Goal: Task Accomplishment & Management: Manage account settings

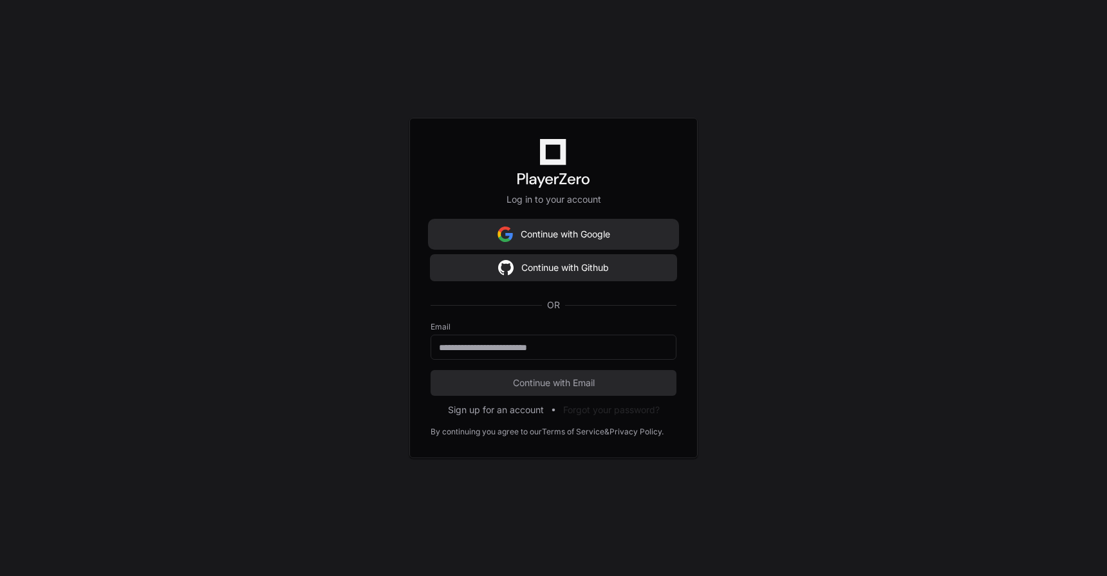
click at [591, 236] on button "Continue with Google" at bounding box center [554, 234] width 246 height 26
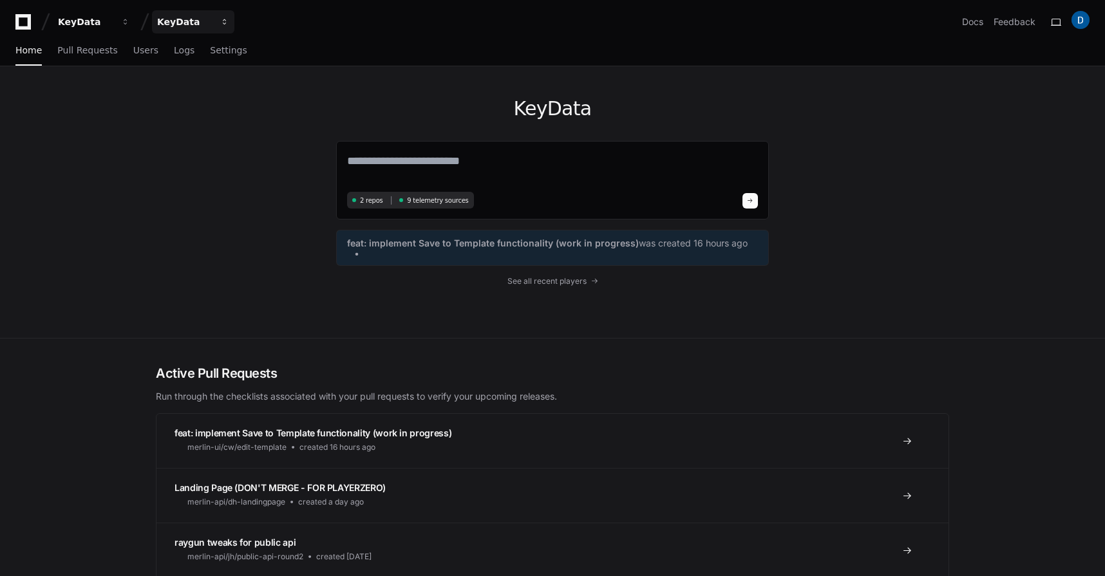
click at [180, 17] on div "KeyData" at bounding box center [184, 21] width 55 height 13
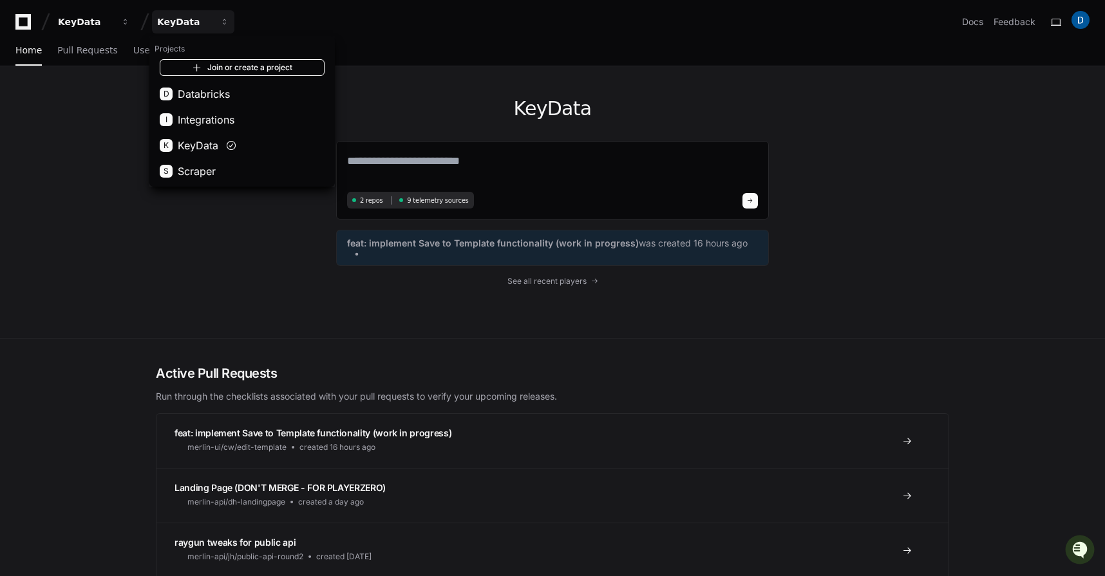
click at [233, 66] on link "Join or create a project" at bounding box center [242, 67] width 165 height 17
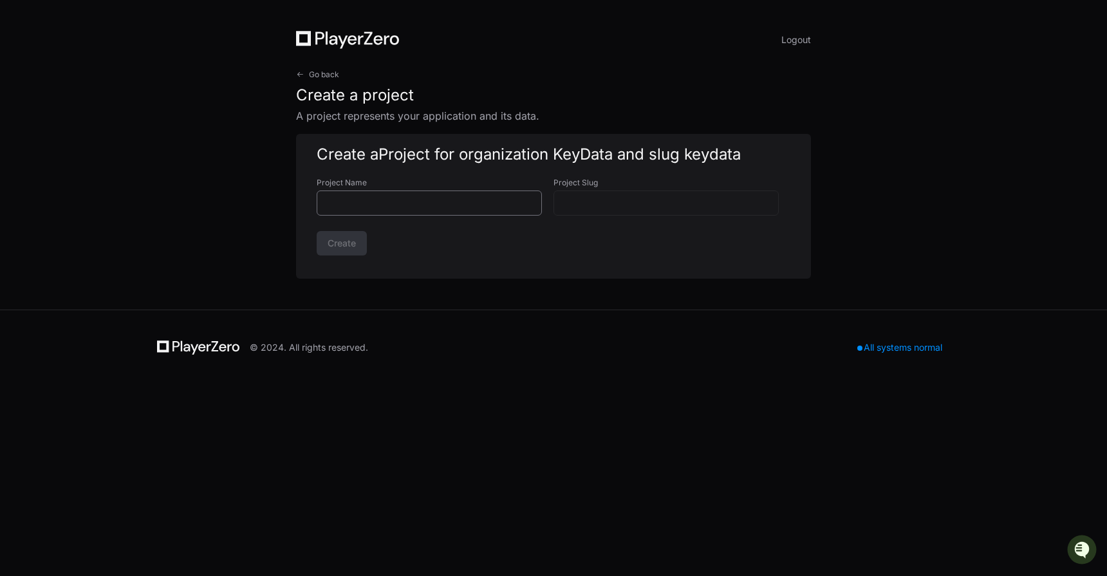
click at [389, 209] on div at bounding box center [429, 203] width 225 height 25
type input "*"
type input "**"
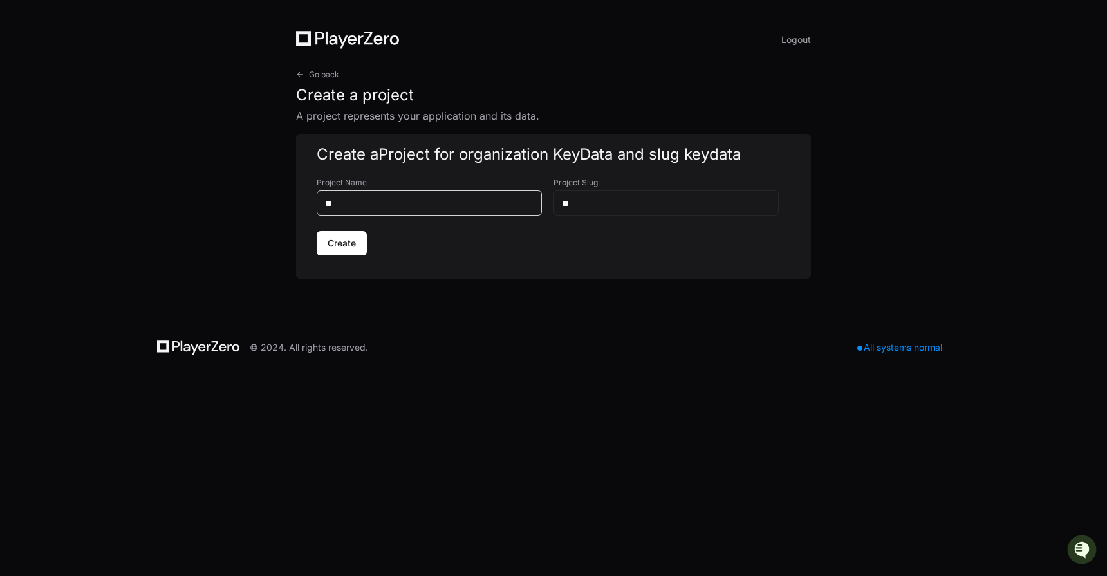
type input "***"
type input "****"
type input "*****"
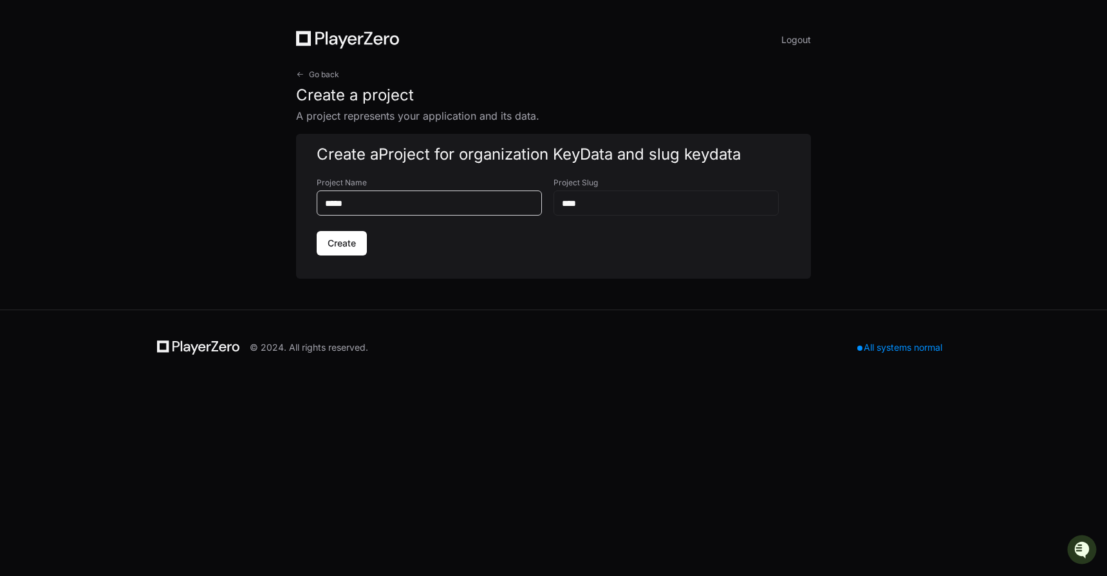
type input "*****"
type input "******"
type input "*******"
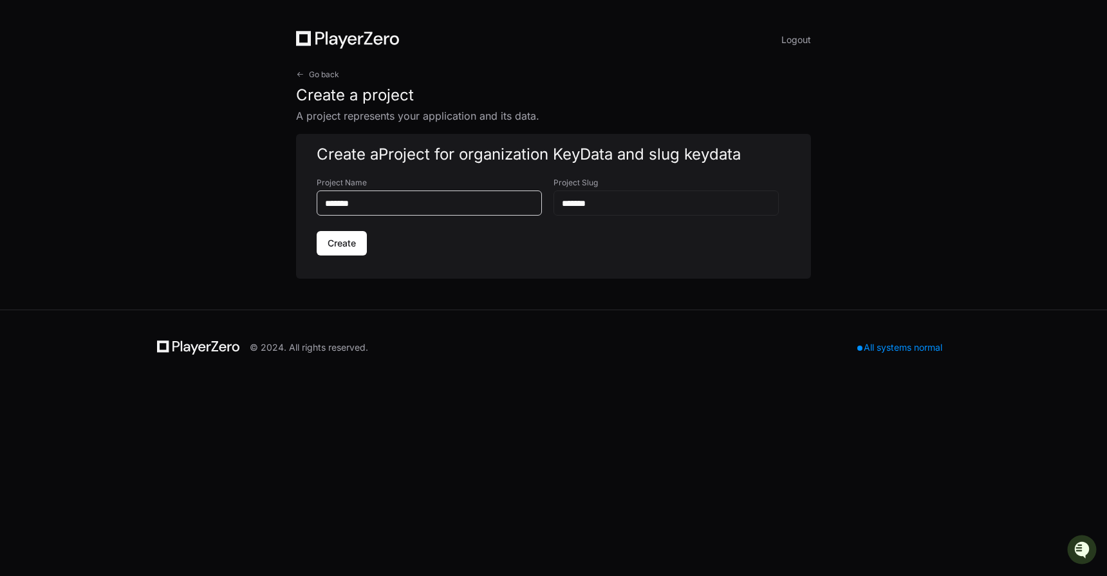
type input "********"
type input "**********"
click at [350, 239] on span "Create" at bounding box center [342, 243] width 28 height 13
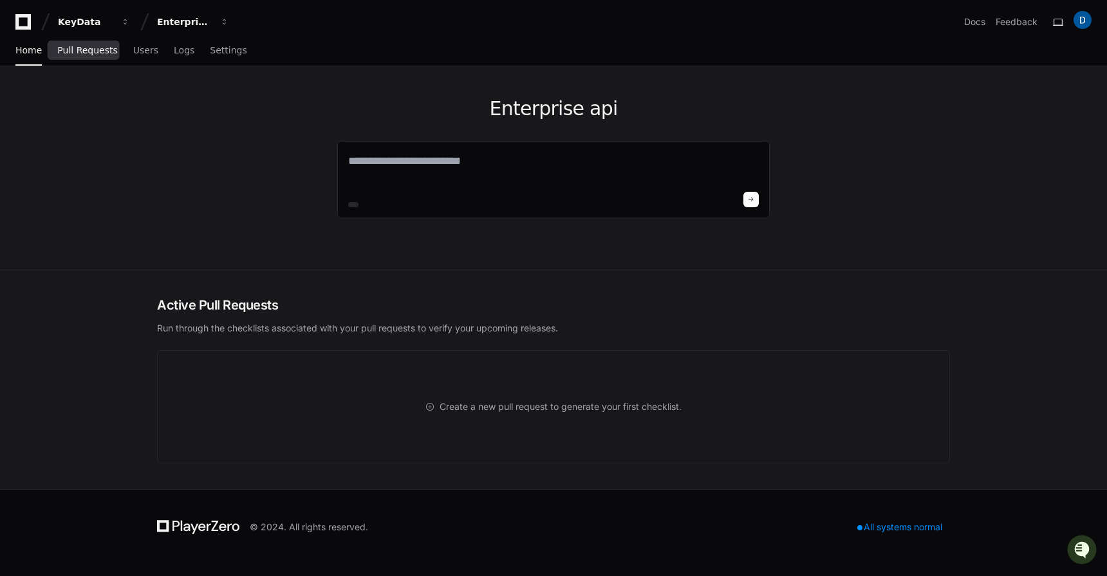
click at [74, 55] on link "Pull Requests" at bounding box center [87, 51] width 60 height 30
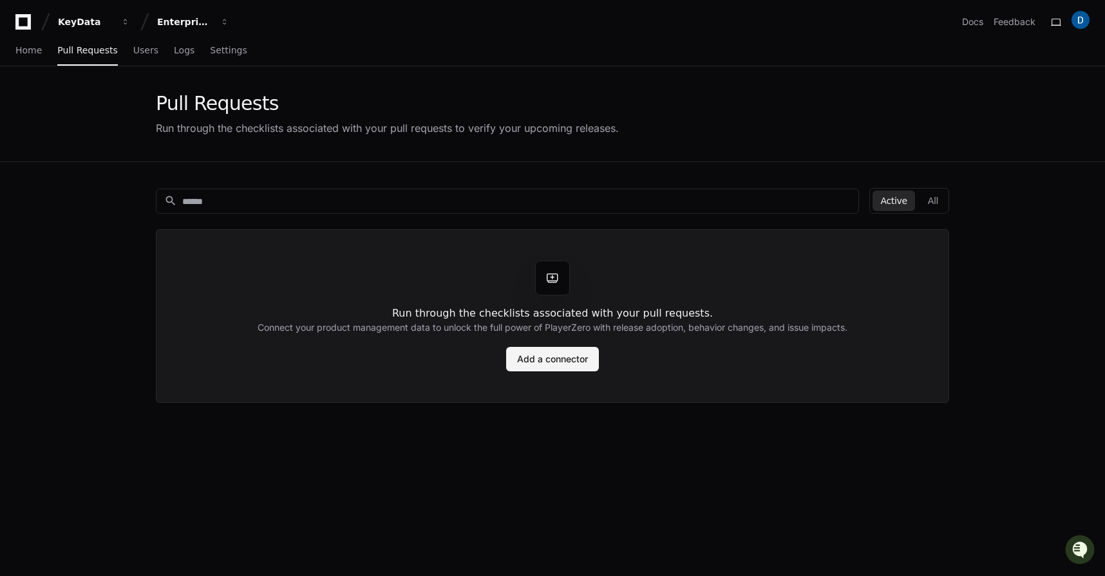
click at [548, 362] on link "Add a connector" at bounding box center [552, 359] width 93 height 24
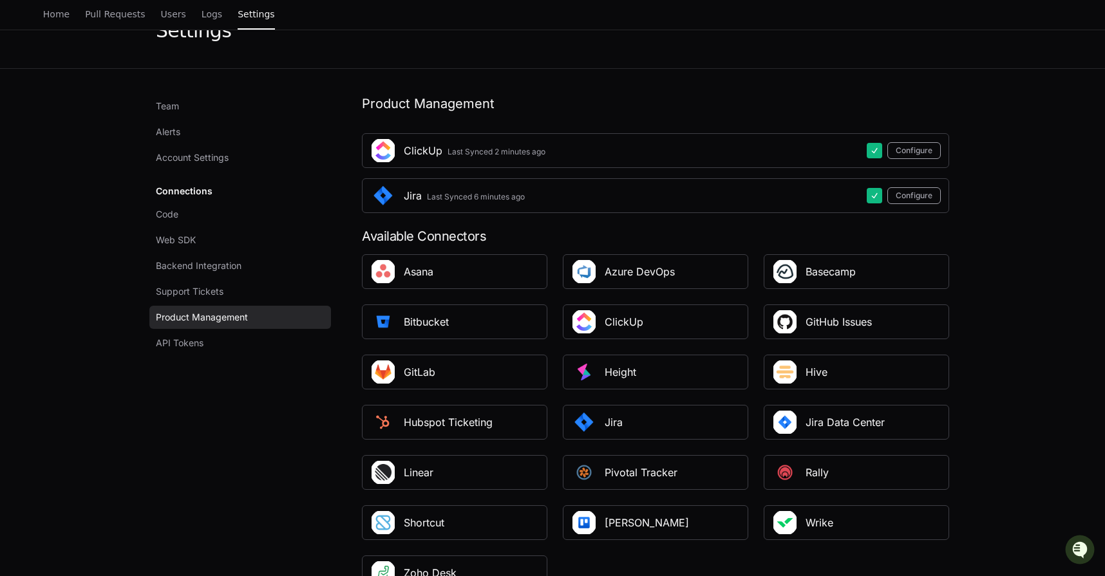
scroll to position [79, 0]
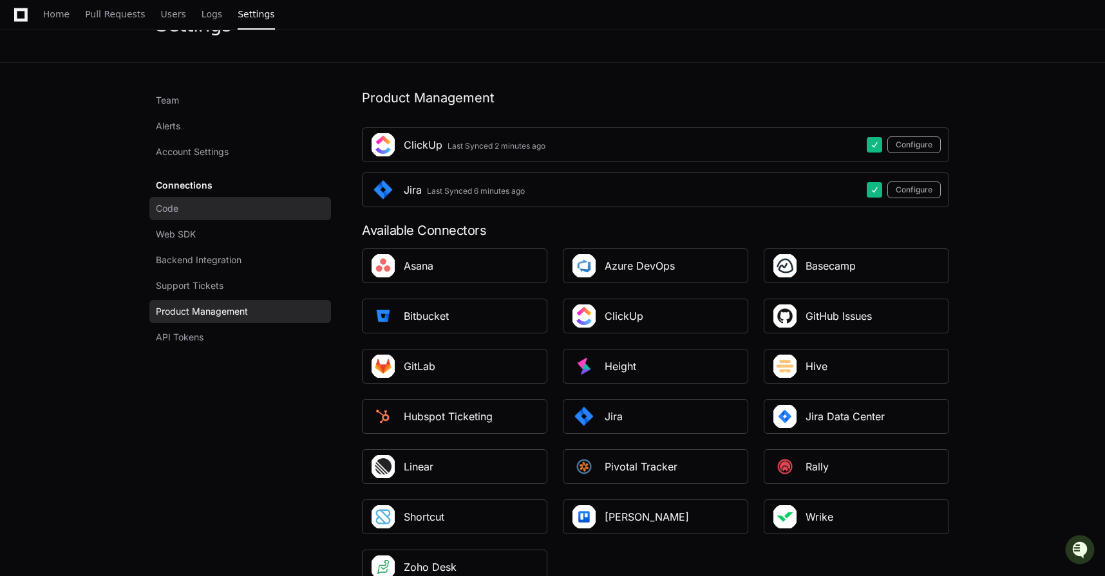
click at [200, 215] on link "Code" at bounding box center [240, 208] width 182 height 23
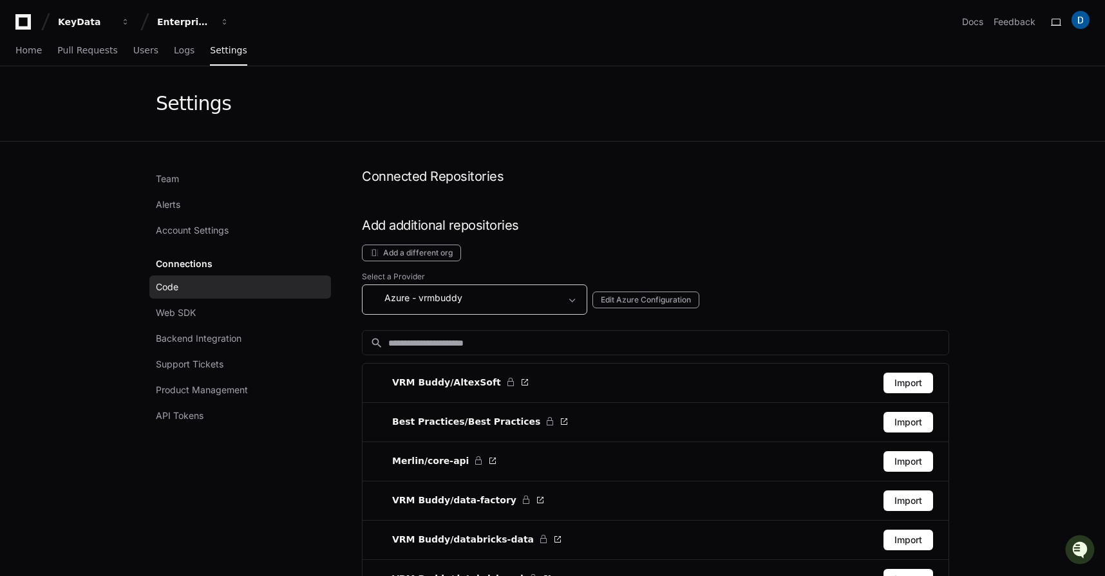
click at [482, 306] on mat-select "Azure - vrmbuddy" at bounding box center [465, 299] width 191 height 19
click at [541, 248] on div at bounding box center [552, 288] width 1105 height 576
click at [399, 247] on button "Add a different org" at bounding box center [411, 253] width 99 height 17
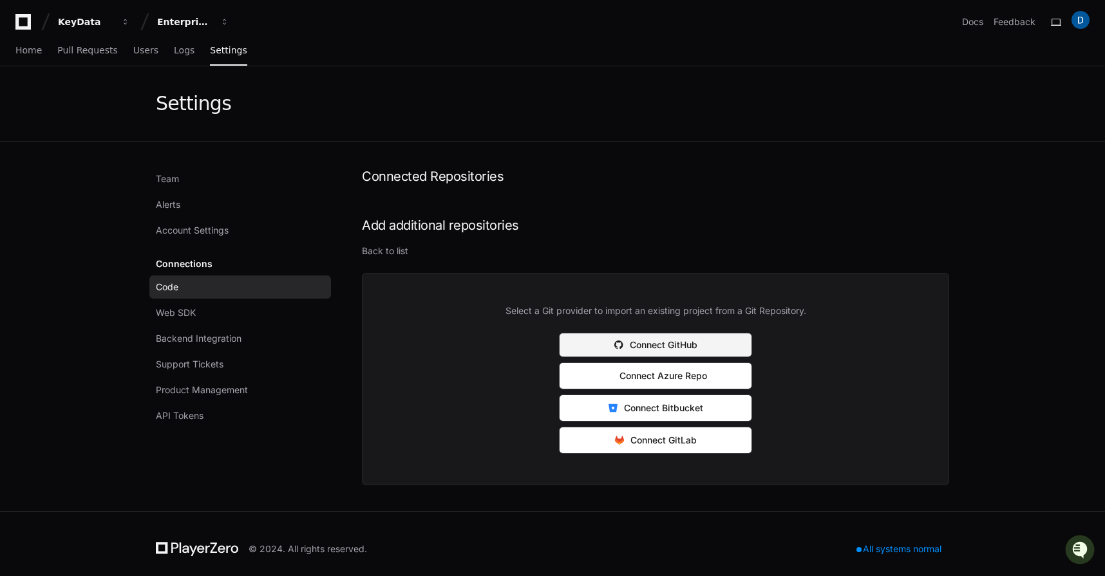
click at [688, 350] on button "Connect GitHub" at bounding box center [655, 345] width 193 height 24
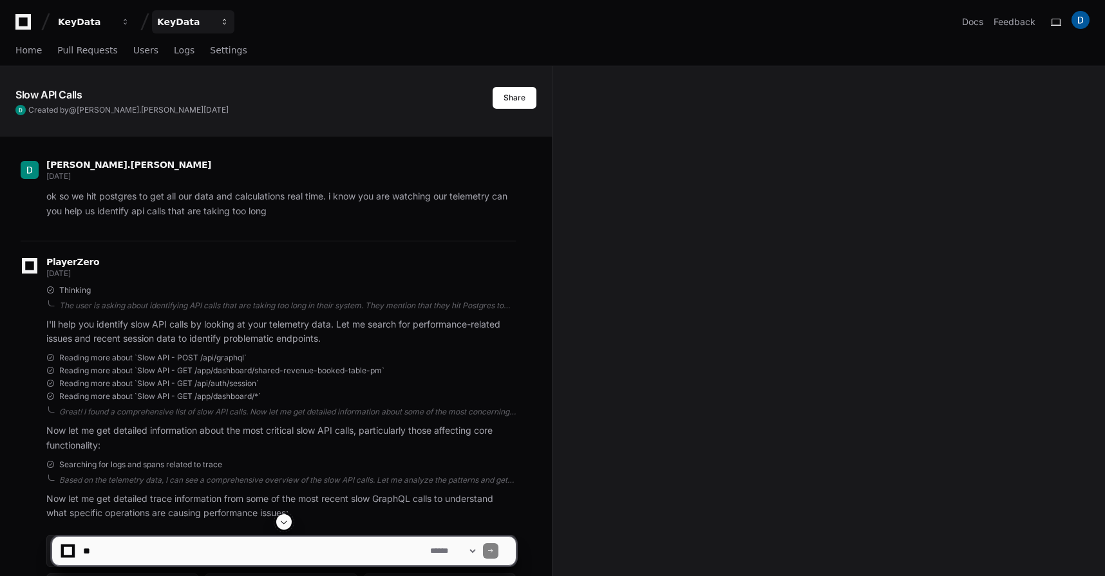
click at [183, 12] on button "KeyData" at bounding box center [193, 21] width 82 height 23
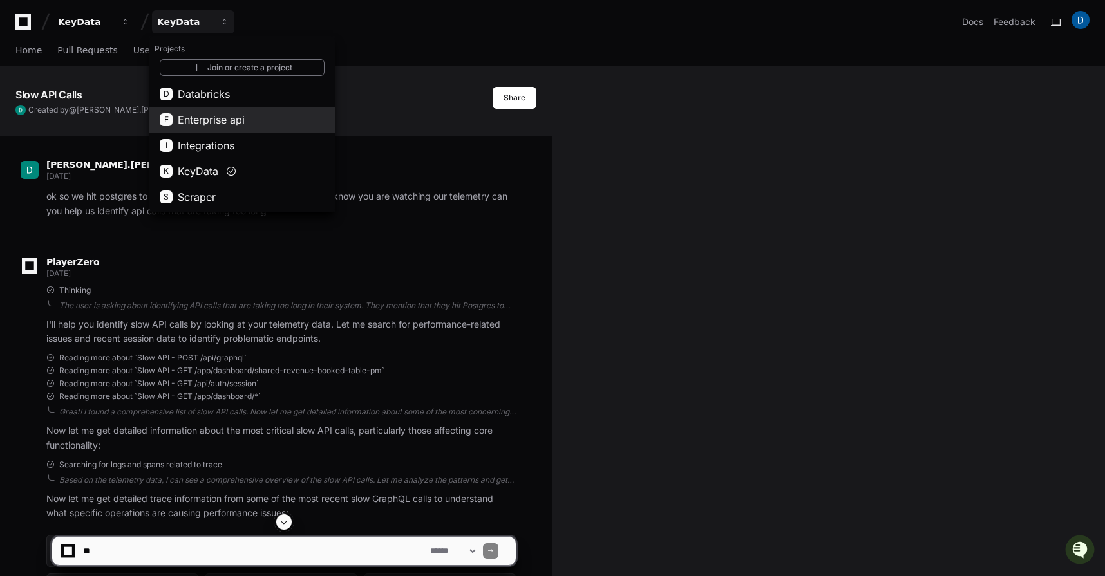
click at [225, 117] on span "Enterprise api" at bounding box center [211, 119] width 67 height 15
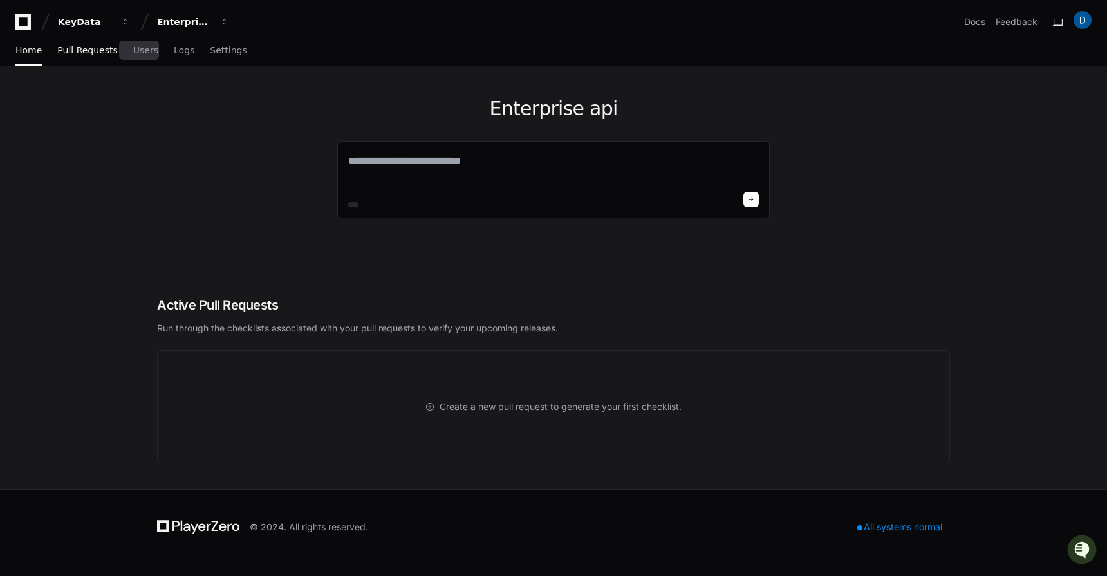
click at [93, 55] on link "Pull Requests" at bounding box center [87, 51] width 60 height 30
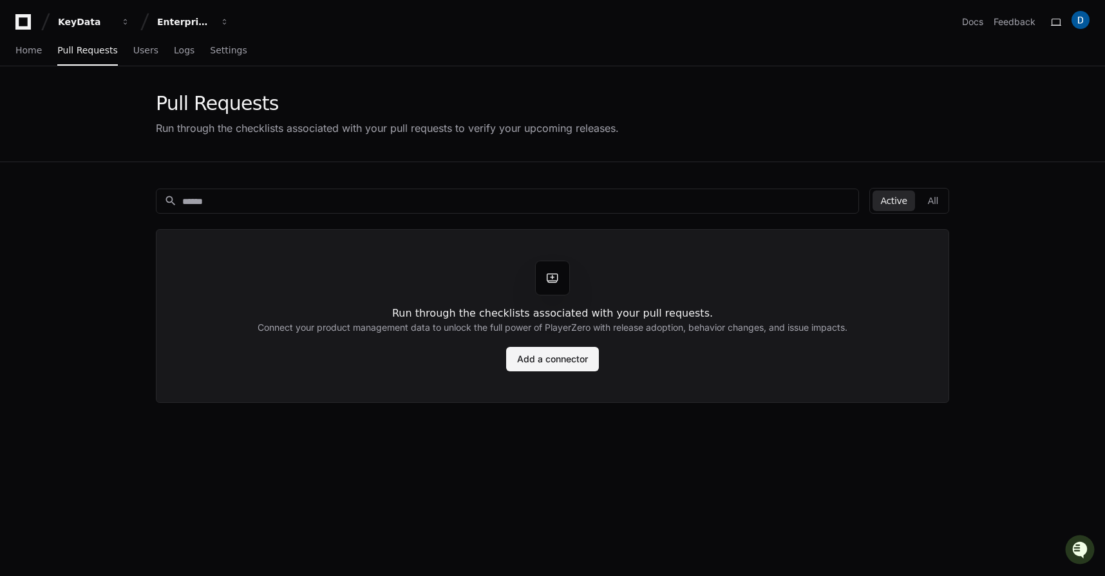
click at [557, 364] on link "Add a connector" at bounding box center [552, 359] width 93 height 24
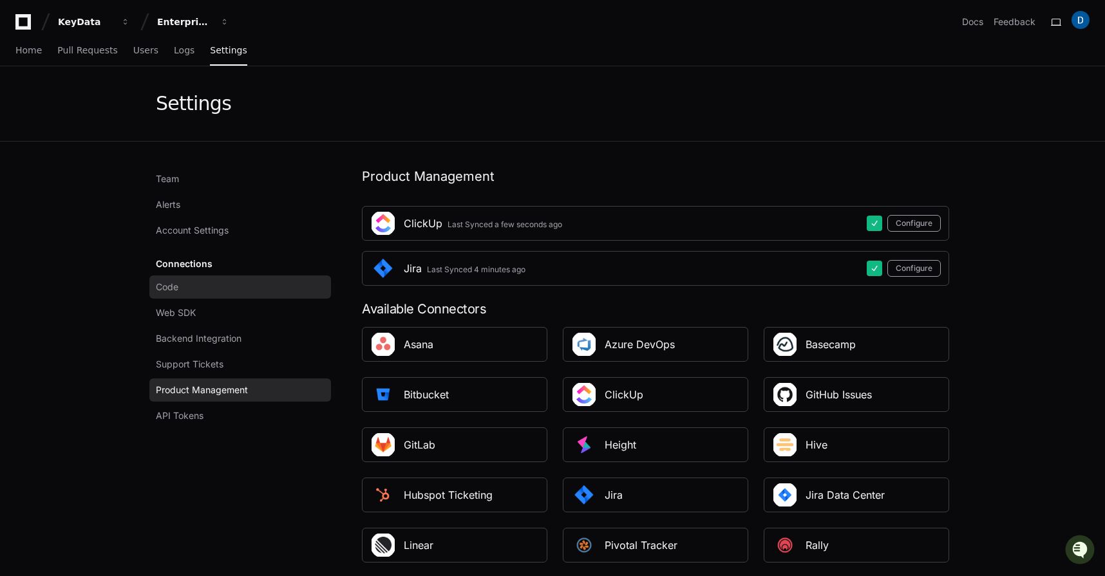
click at [197, 289] on link "Code" at bounding box center [240, 287] width 182 height 23
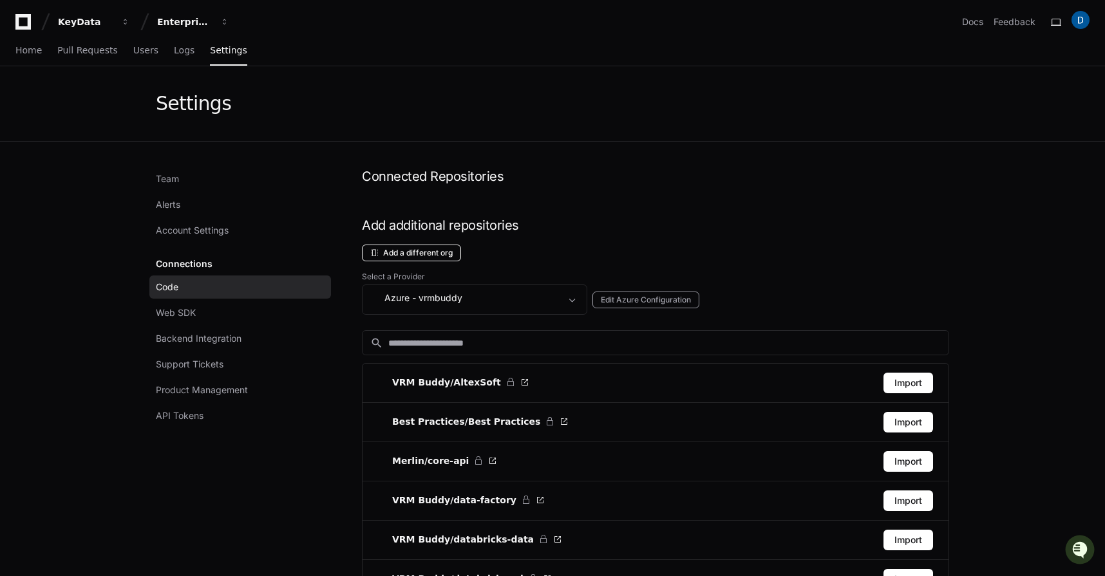
click at [418, 256] on button "Add a different org" at bounding box center [411, 253] width 99 height 17
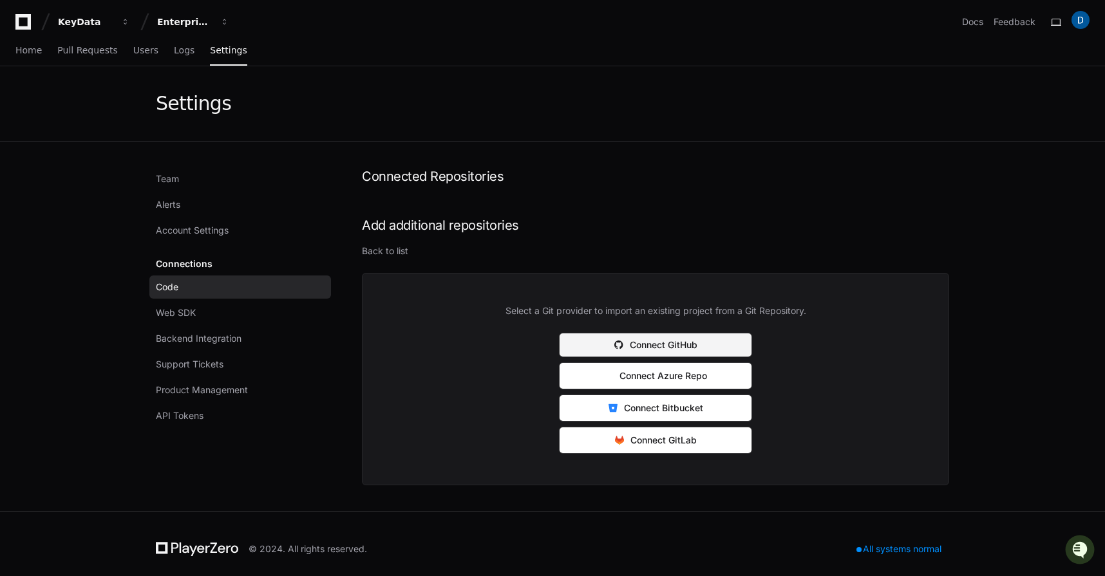
click at [634, 341] on button "Connect GitHub" at bounding box center [655, 345] width 193 height 24
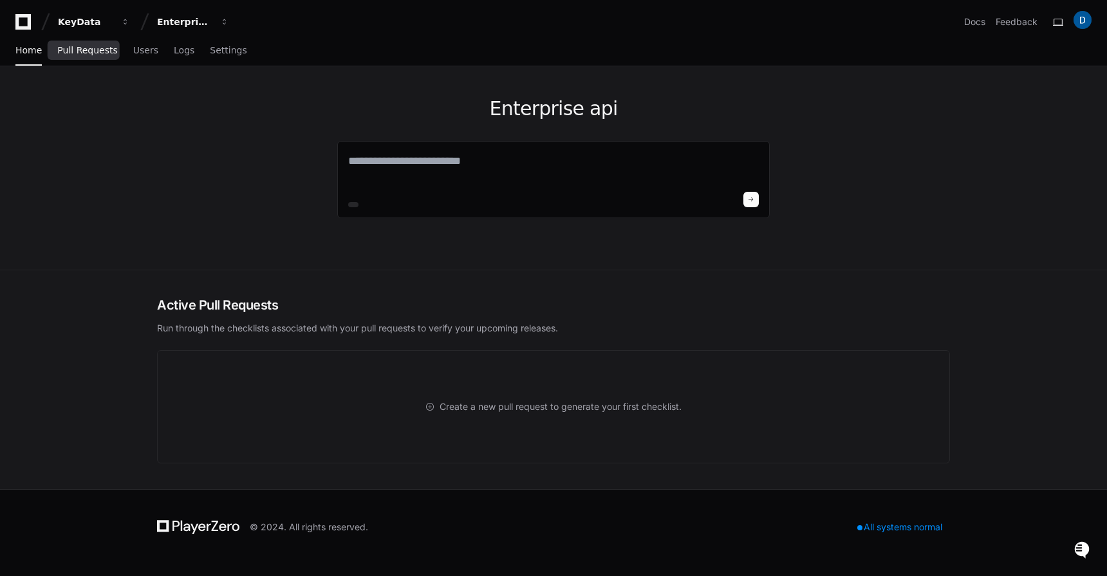
click at [80, 54] on span "Pull Requests" at bounding box center [87, 50] width 60 height 8
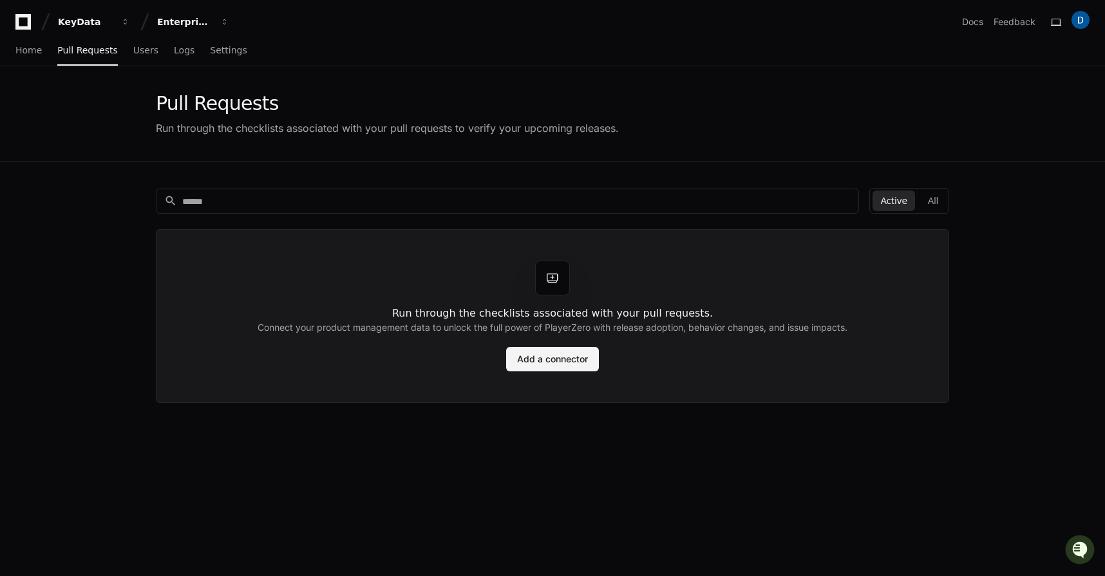
click at [553, 356] on link "Add a connector" at bounding box center [552, 359] width 93 height 24
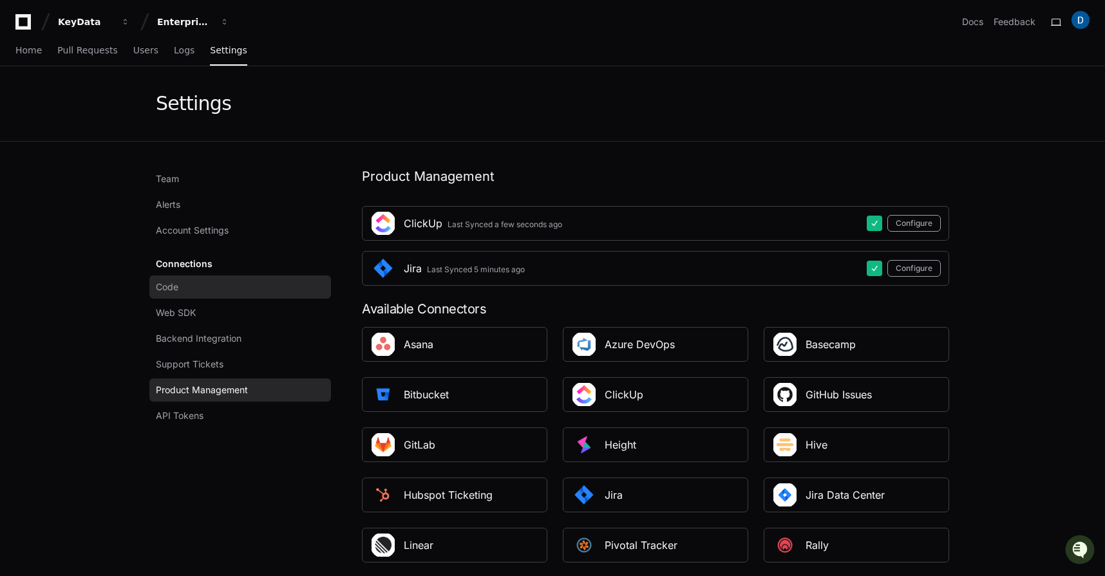
click at [177, 283] on span "Code" at bounding box center [167, 287] width 23 height 13
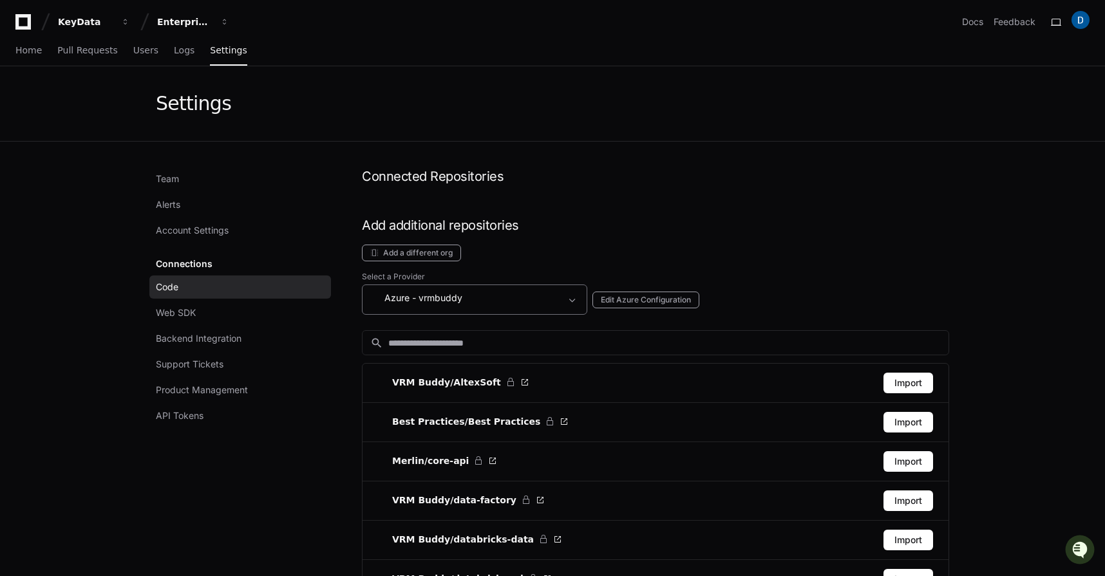
click at [482, 299] on div "Azure - vrmbuddy" at bounding box center [465, 297] width 191 height 15
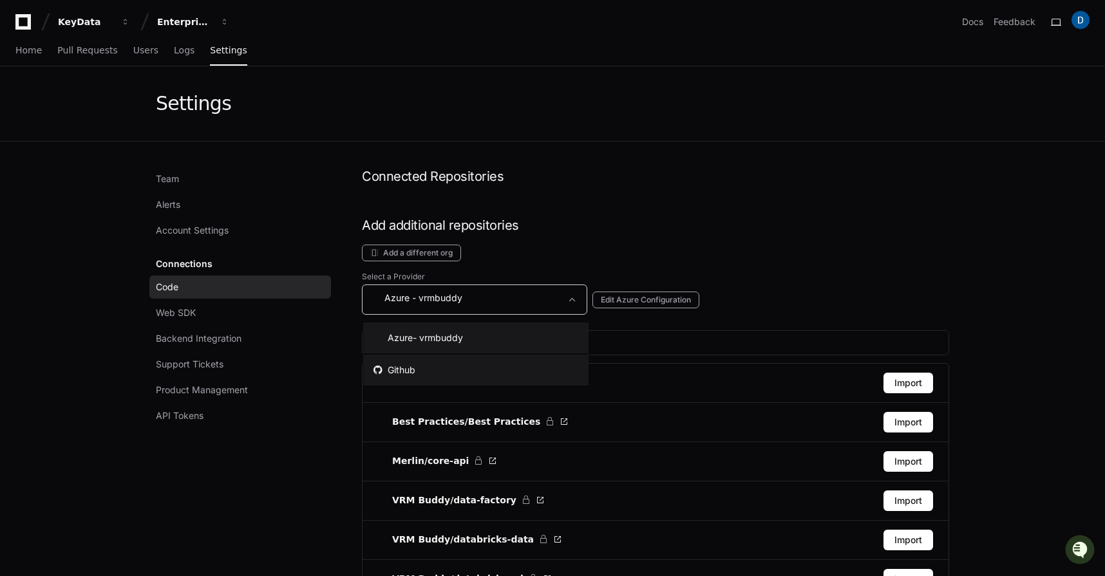
click at [444, 359] on mat-option "Github" at bounding box center [475, 370] width 225 height 31
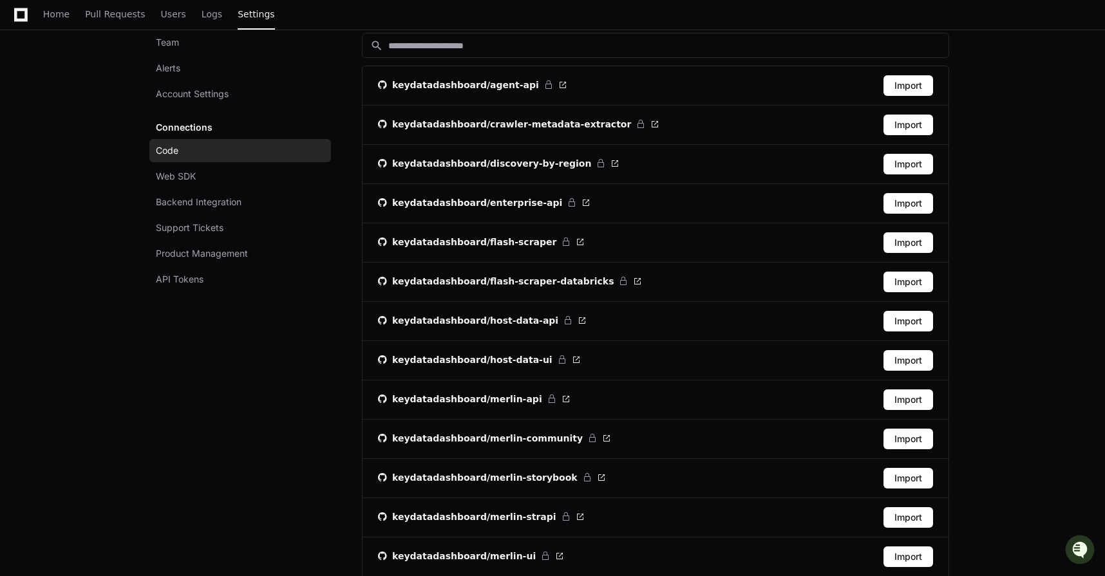
scroll to position [296, 0]
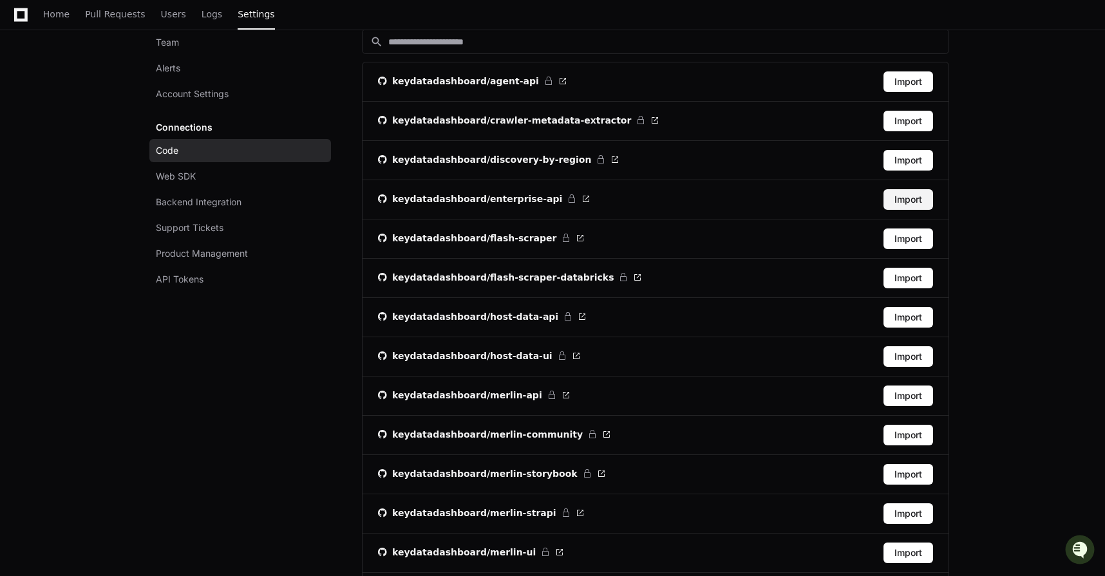
click at [897, 197] on button "Import" at bounding box center [908, 199] width 50 height 21
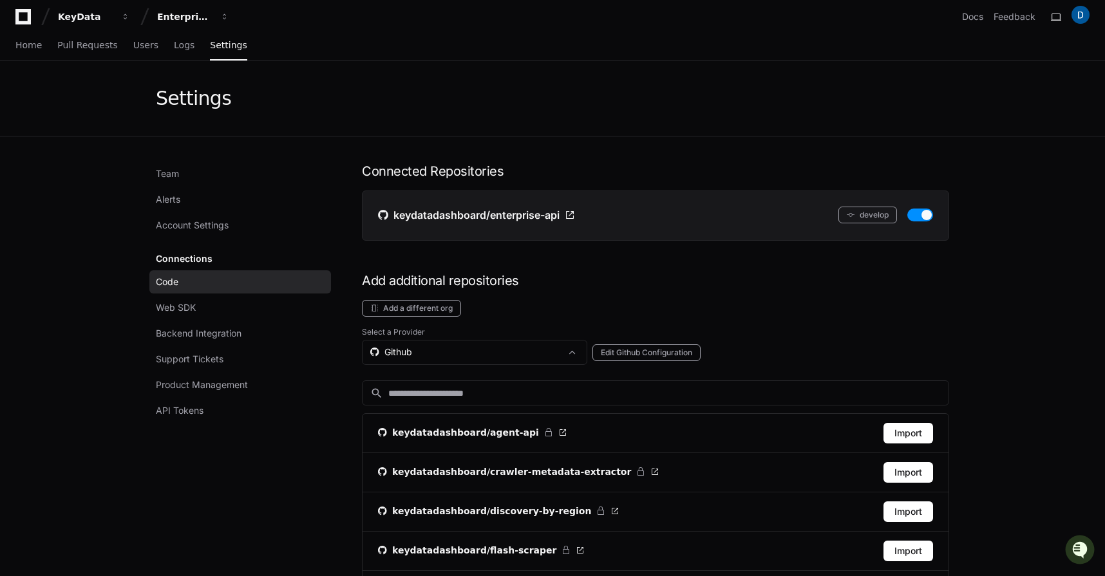
scroll to position [0, 0]
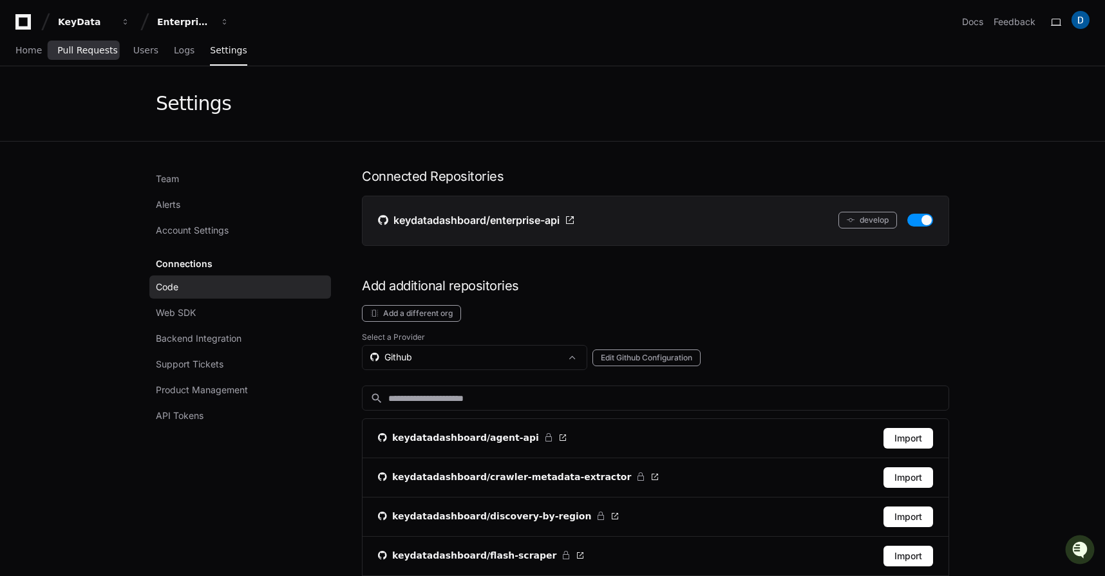
click at [76, 49] on span "Pull Requests" at bounding box center [87, 50] width 60 height 8
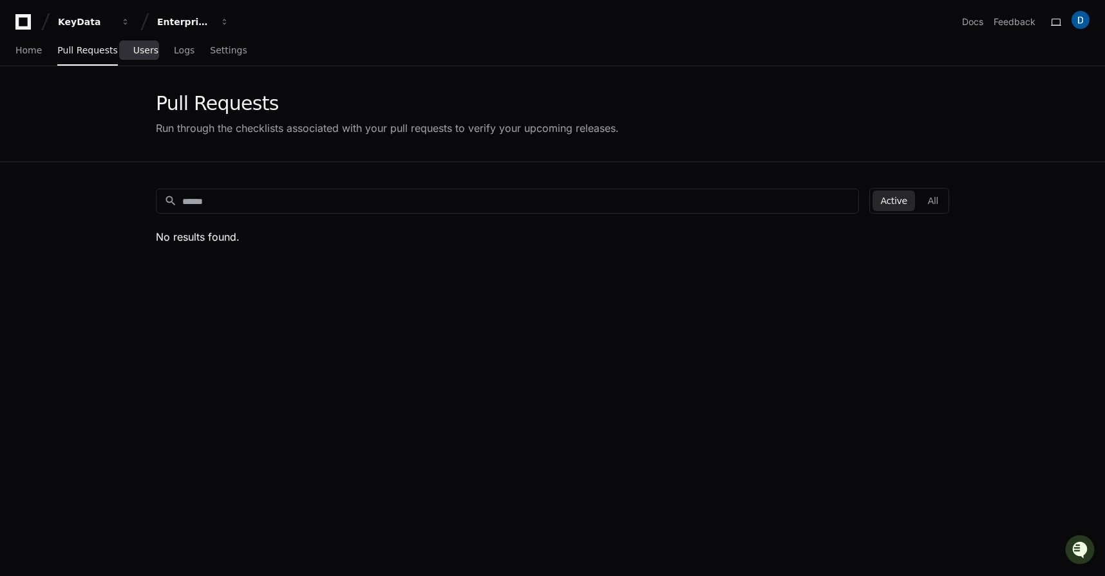
click at [147, 52] on span "Users" at bounding box center [145, 50] width 25 height 8
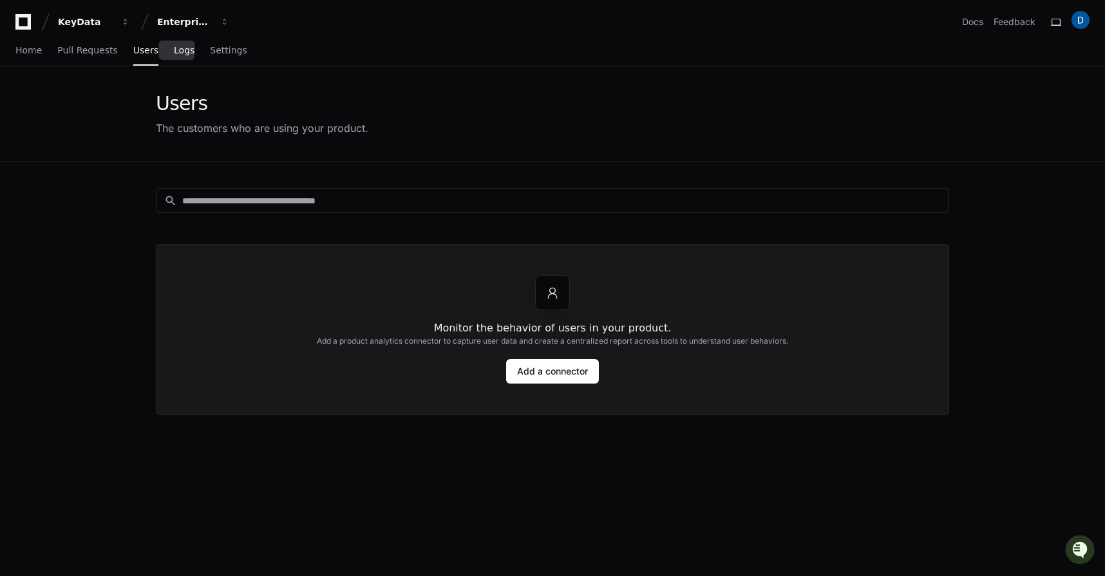
click at [174, 52] on span "Logs" at bounding box center [184, 50] width 21 height 8
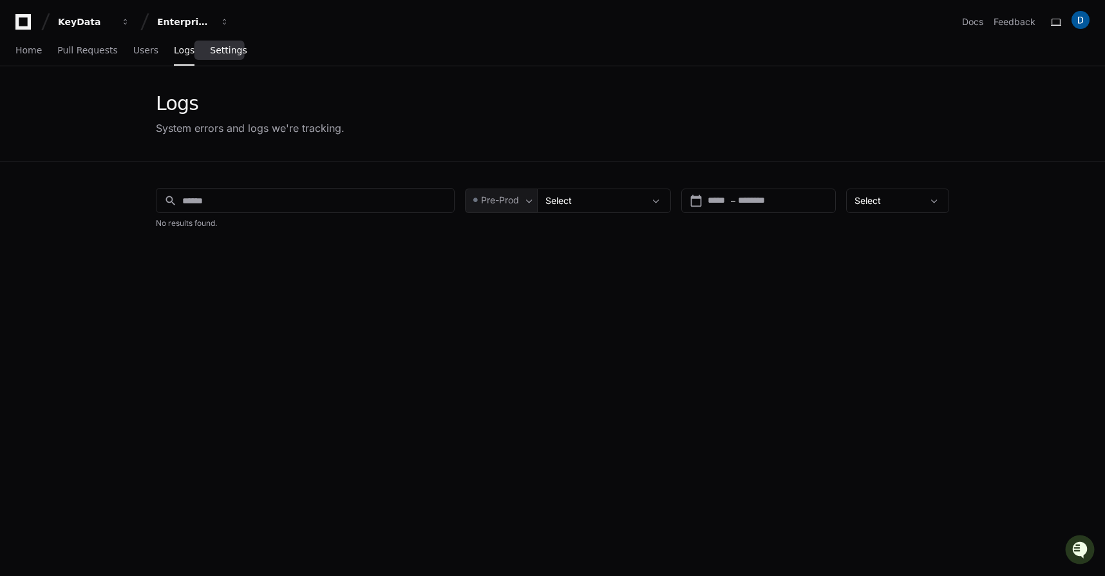
click at [220, 53] on span "Settings" at bounding box center [228, 50] width 37 height 8
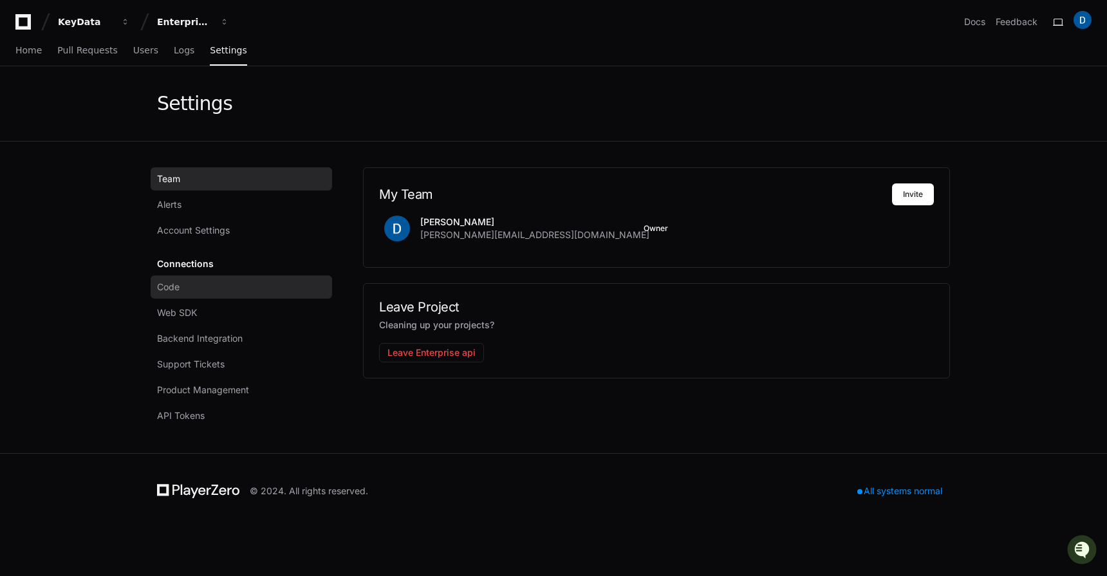
click at [211, 290] on link "Code" at bounding box center [242, 287] width 182 height 23
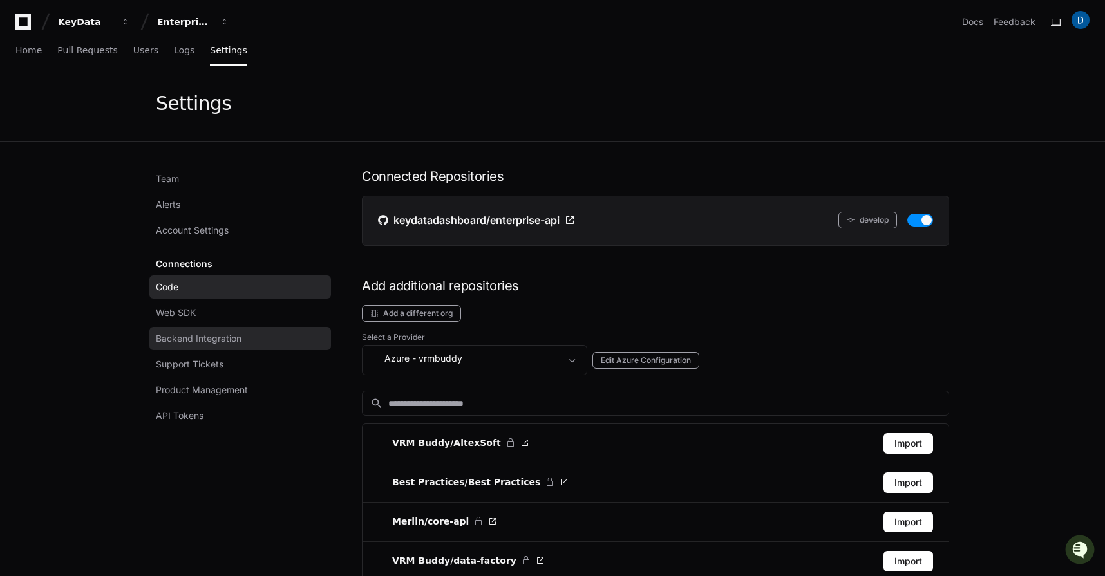
click at [207, 339] on span "Backend Integration" at bounding box center [199, 338] width 86 height 13
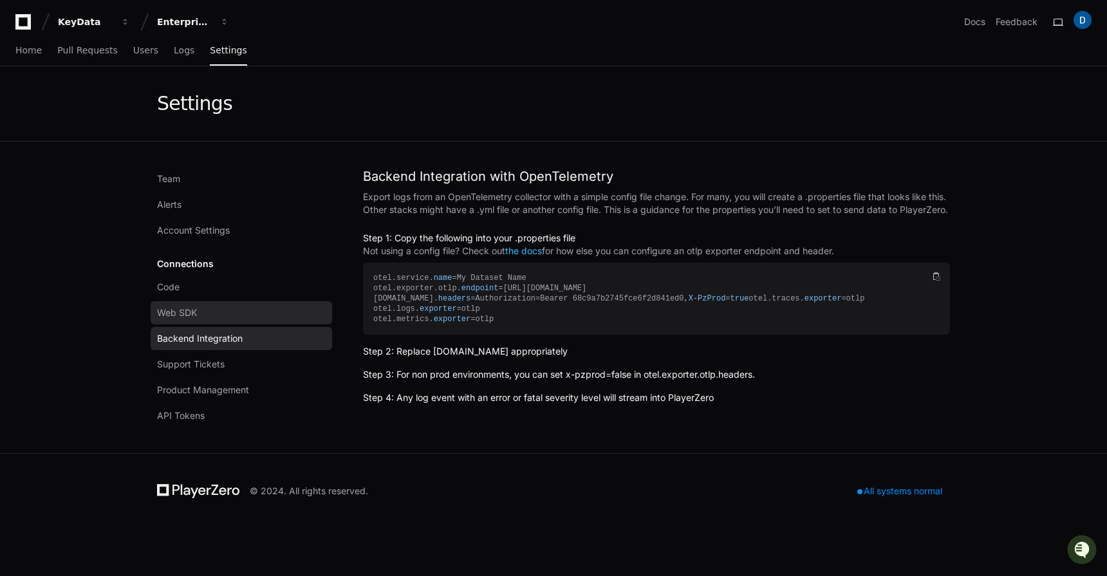
click at [173, 310] on span "Web SDK" at bounding box center [177, 312] width 40 height 13
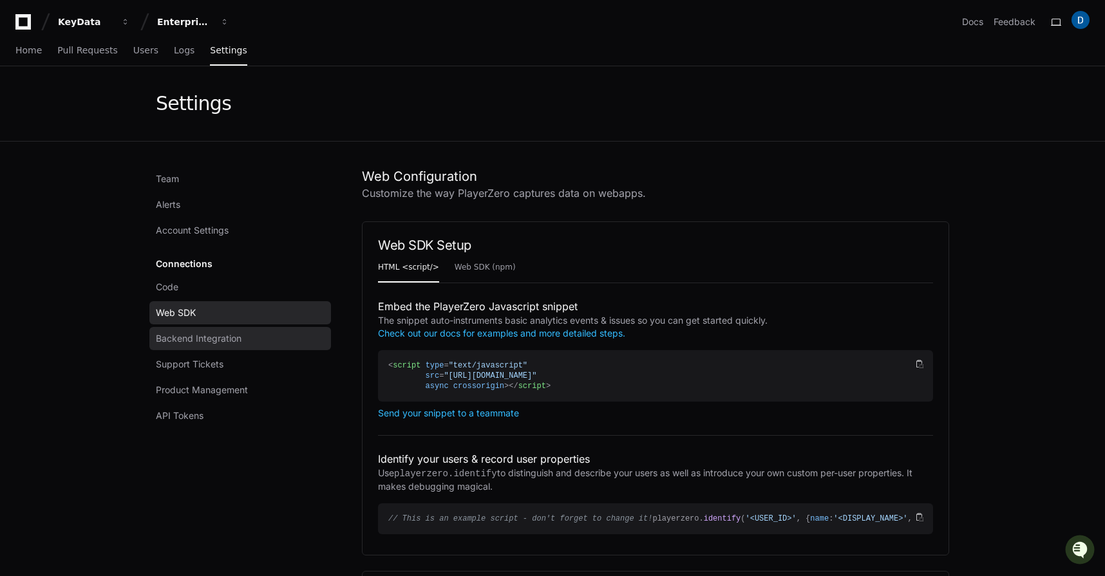
click at [196, 341] on span "Backend Integration" at bounding box center [199, 338] width 86 height 13
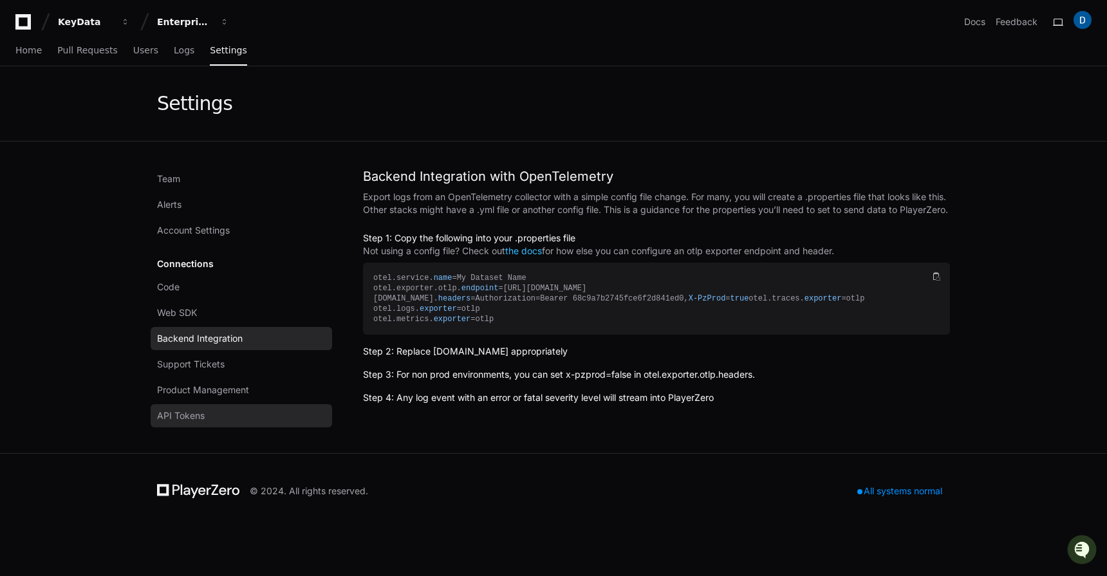
click at [179, 420] on span "API Tokens" at bounding box center [181, 415] width 48 height 13
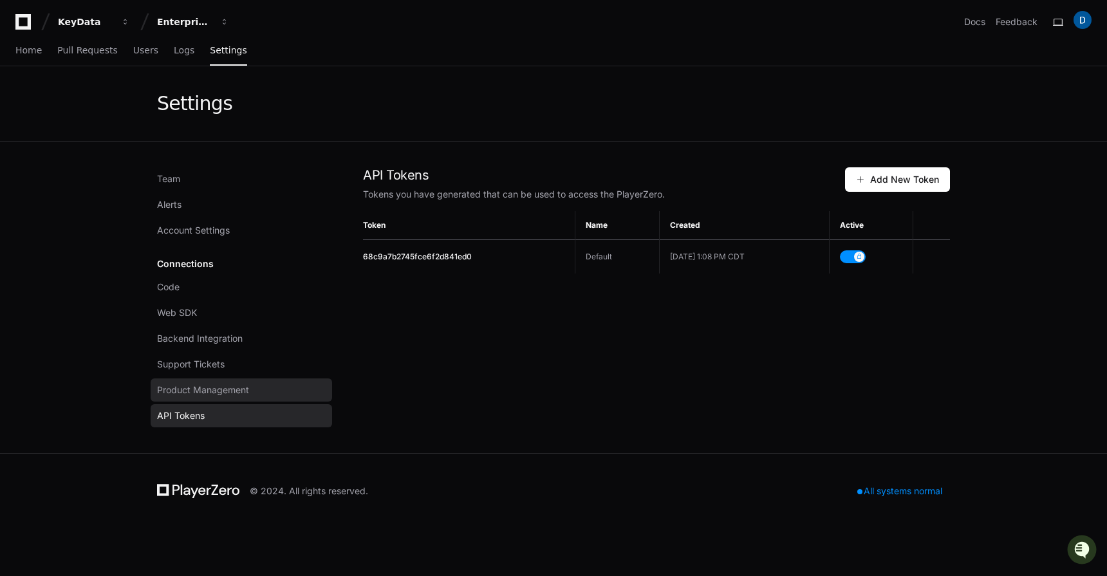
click at [214, 384] on span "Product Management" at bounding box center [203, 390] width 92 height 13
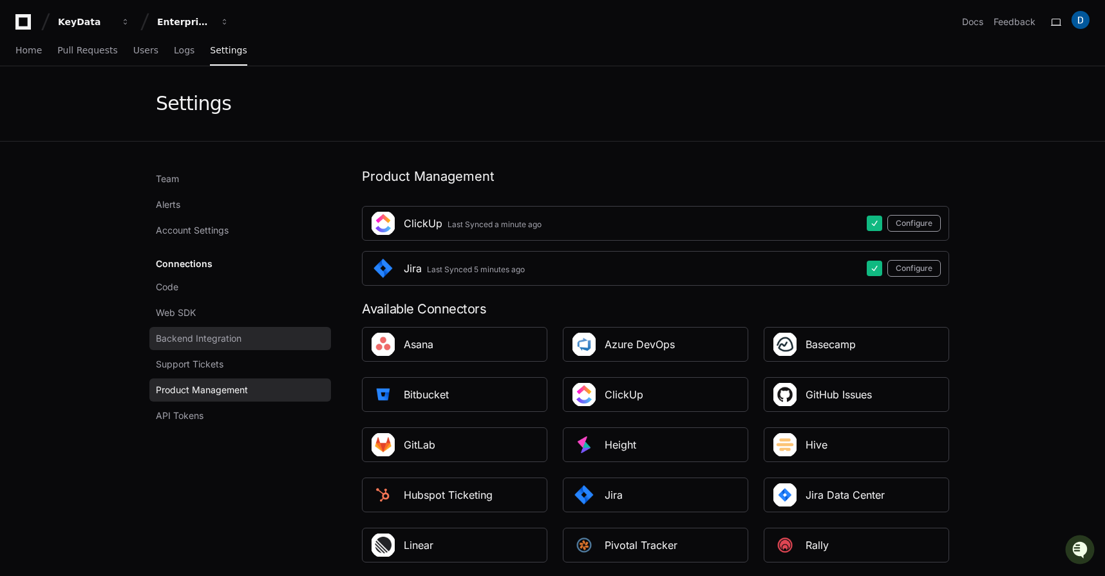
click at [189, 334] on span "Backend Integration" at bounding box center [199, 338] width 86 height 13
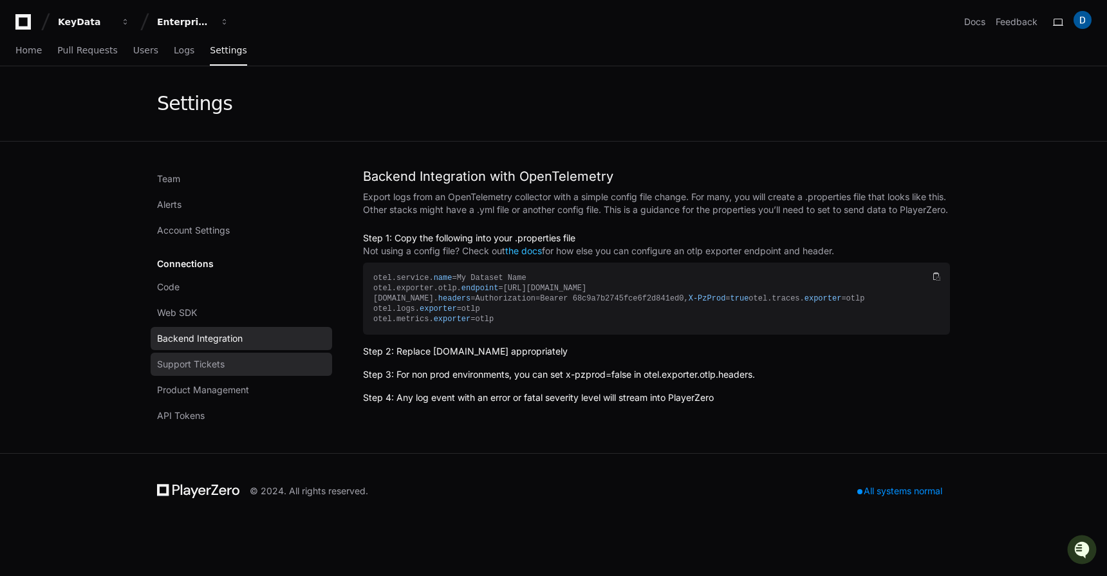
click at [195, 364] on span "Support Tickets" at bounding box center [191, 364] width 68 height 13
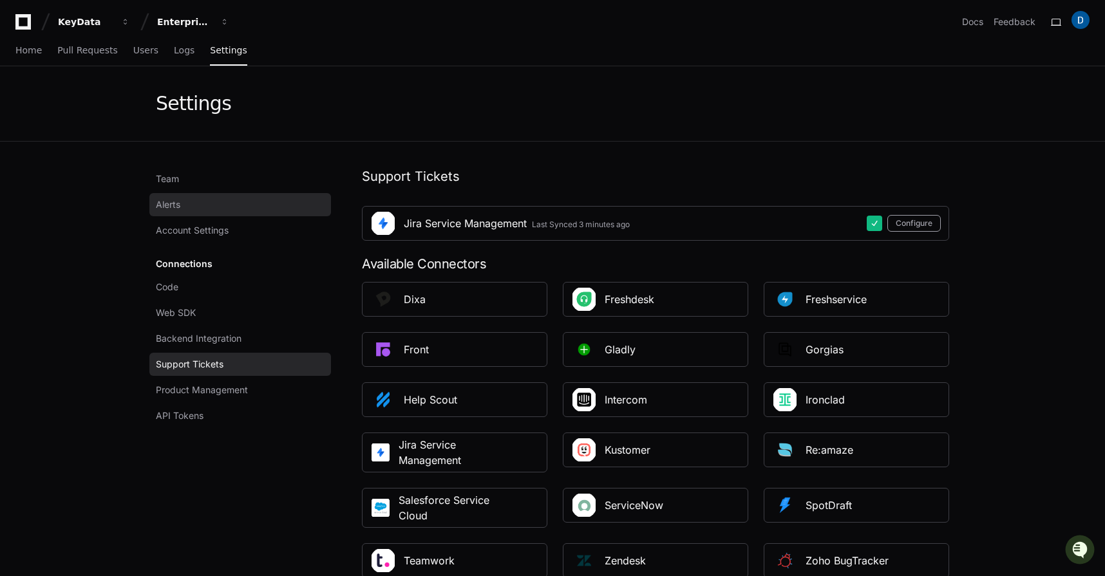
click at [180, 205] on span "Alerts" at bounding box center [168, 204] width 24 height 13
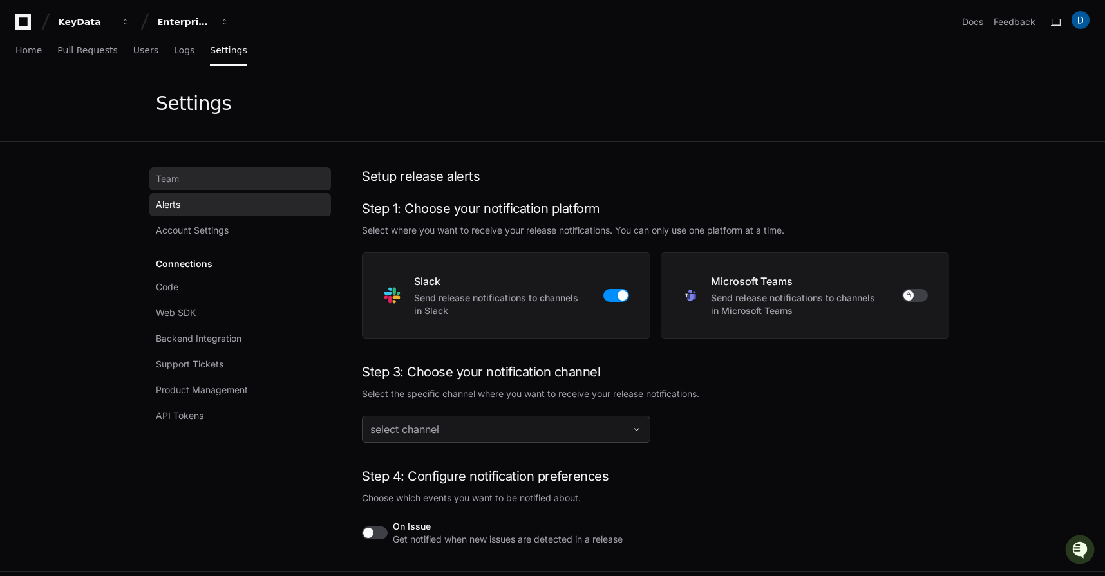
click at [188, 174] on link "Team" at bounding box center [240, 178] width 182 height 23
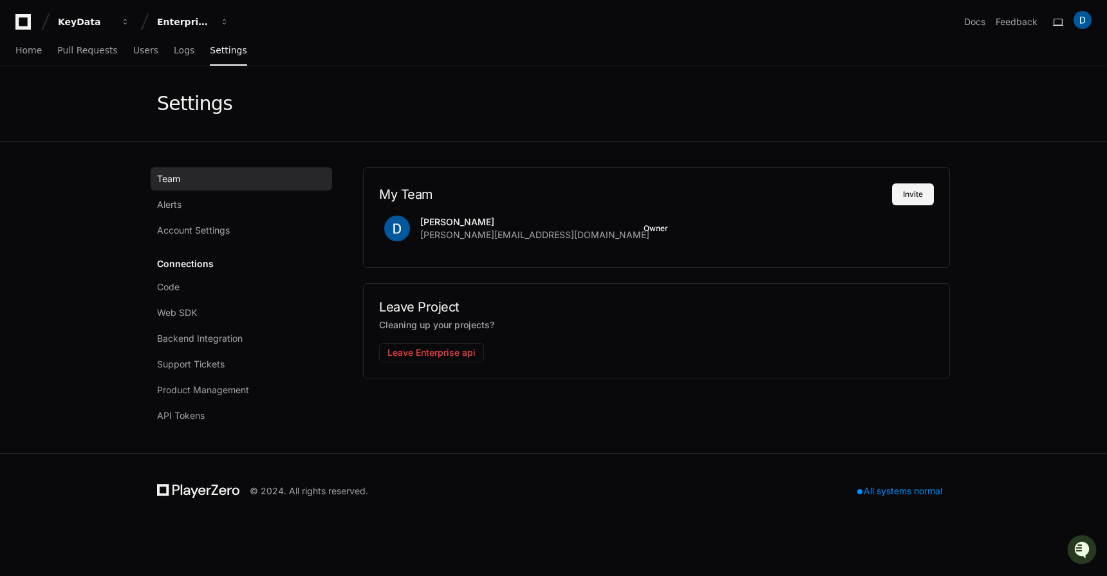
click at [910, 191] on button "Invite" at bounding box center [913, 194] width 42 height 22
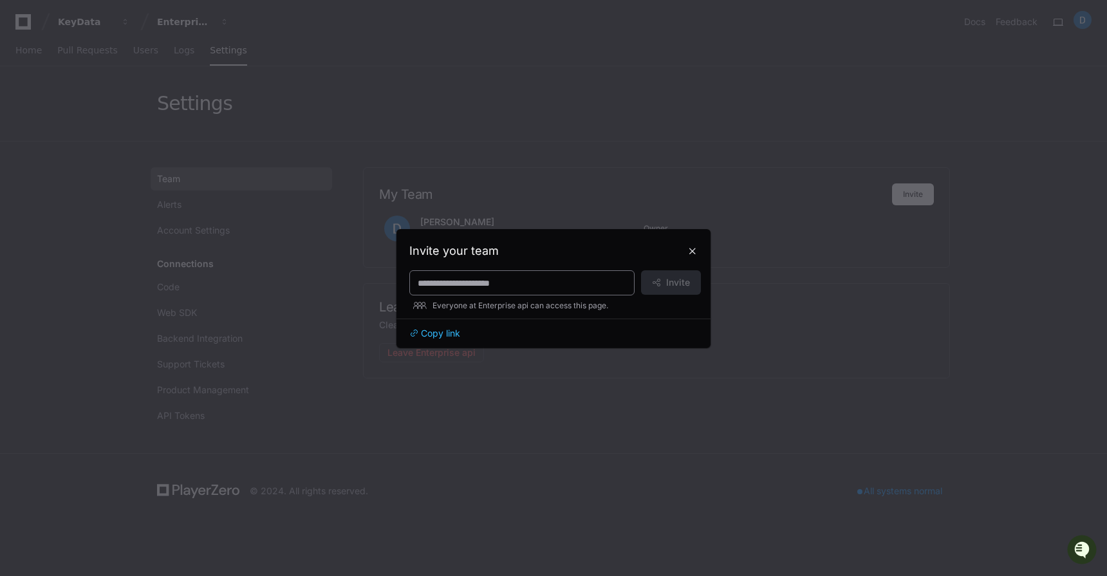
click at [530, 281] on input at bounding box center [522, 283] width 209 height 13
click at [484, 282] on input at bounding box center [522, 283] width 209 height 13
type input "***"
click at [539, 200] on div at bounding box center [553, 288] width 1107 height 576
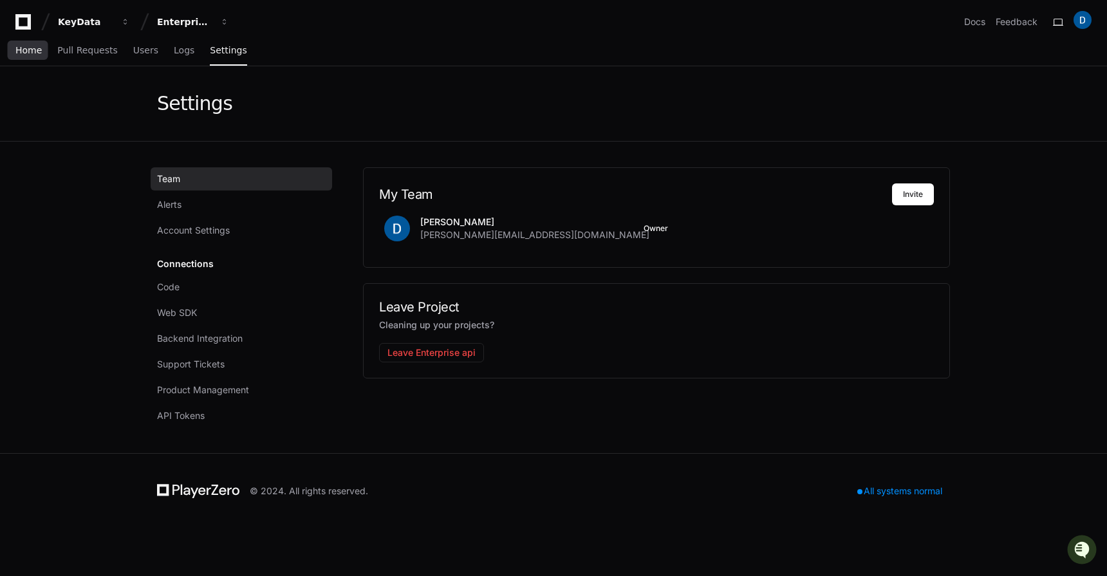
click at [21, 52] on span "Home" at bounding box center [28, 50] width 26 height 8
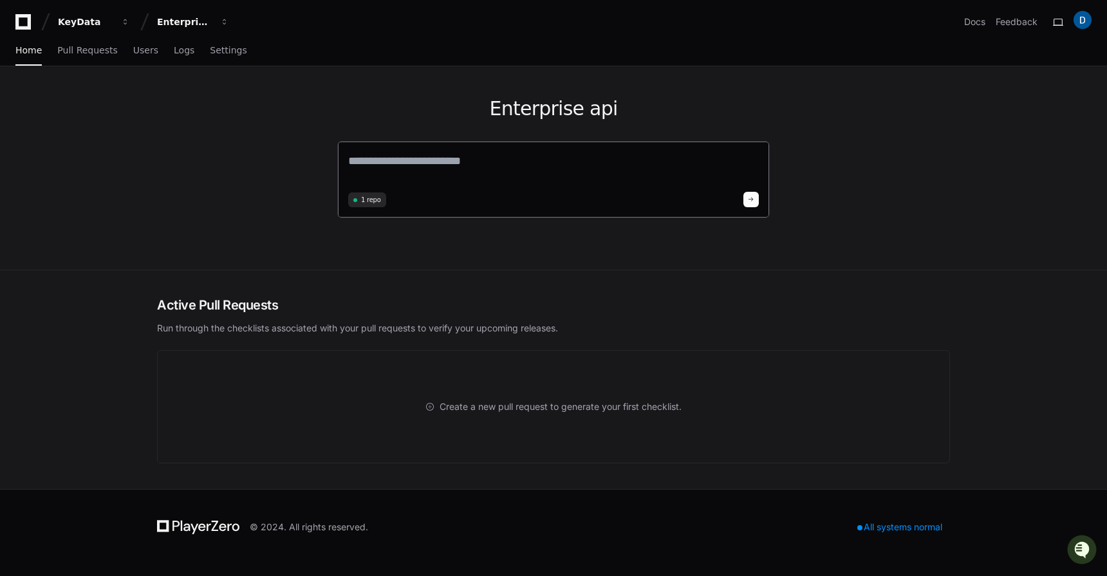
click at [435, 163] on textarea at bounding box center [553, 170] width 411 height 36
click at [89, 61] on link "Pull Requests" at bounding box center [87, 51] width 60 height 30
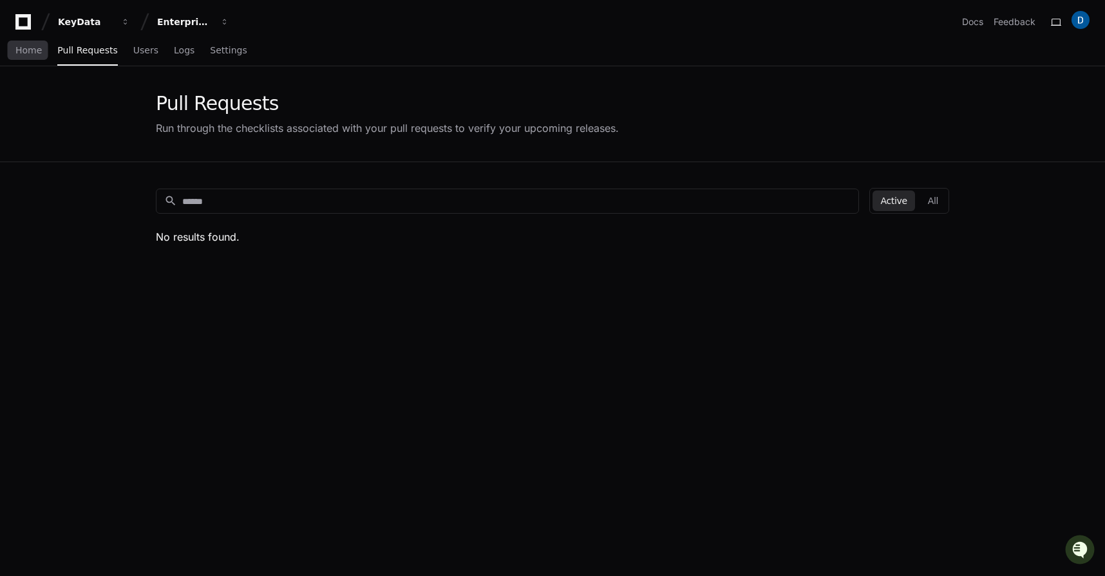
drag, startPoint x: 29, startPoint y: 53, endPoint x: 52, endPoint y: 58, distance: 23.7
click at [29, 52] on span "Home" at bounding box center [28, 50] width 26 height 8
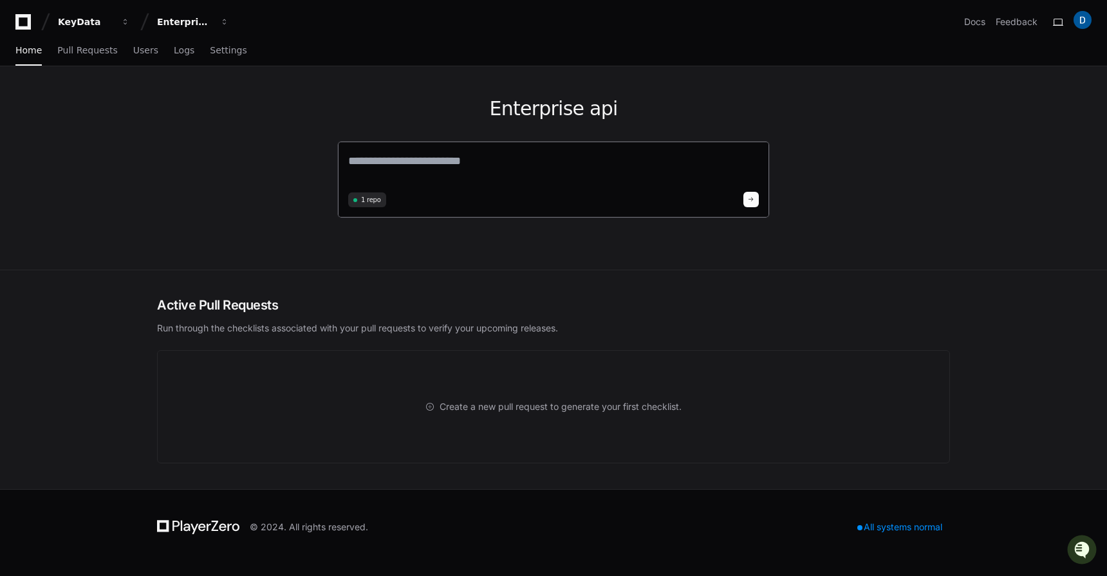
click at [474, 156] on textarea at bounding box center [553, 170] width 411 height 36
type textarea "**********"
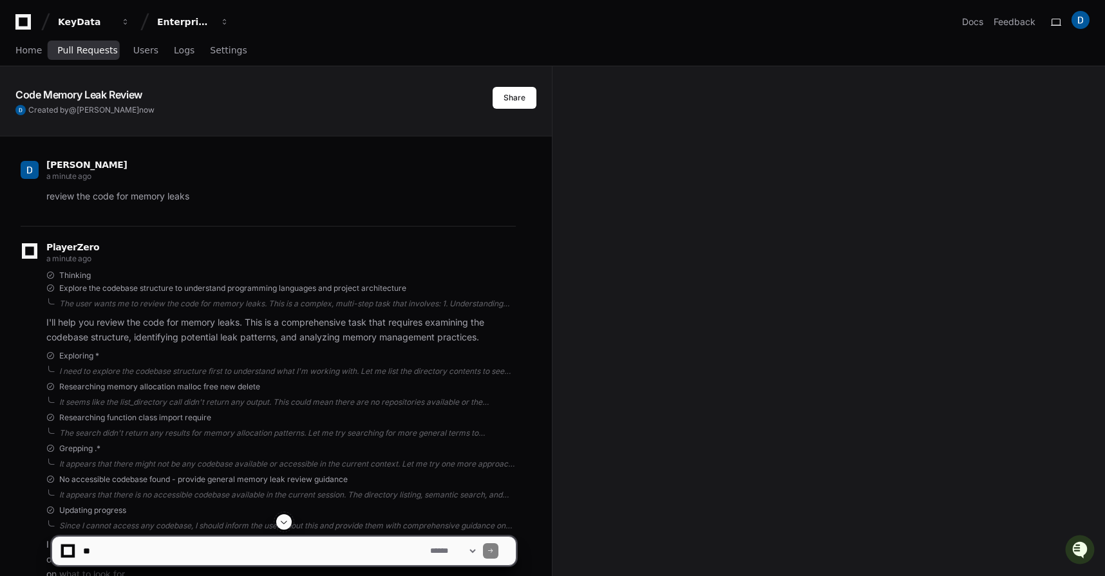
click at [100, 49] on span "Pull Requests" at bounding box center [87, 50] width 60 height 8
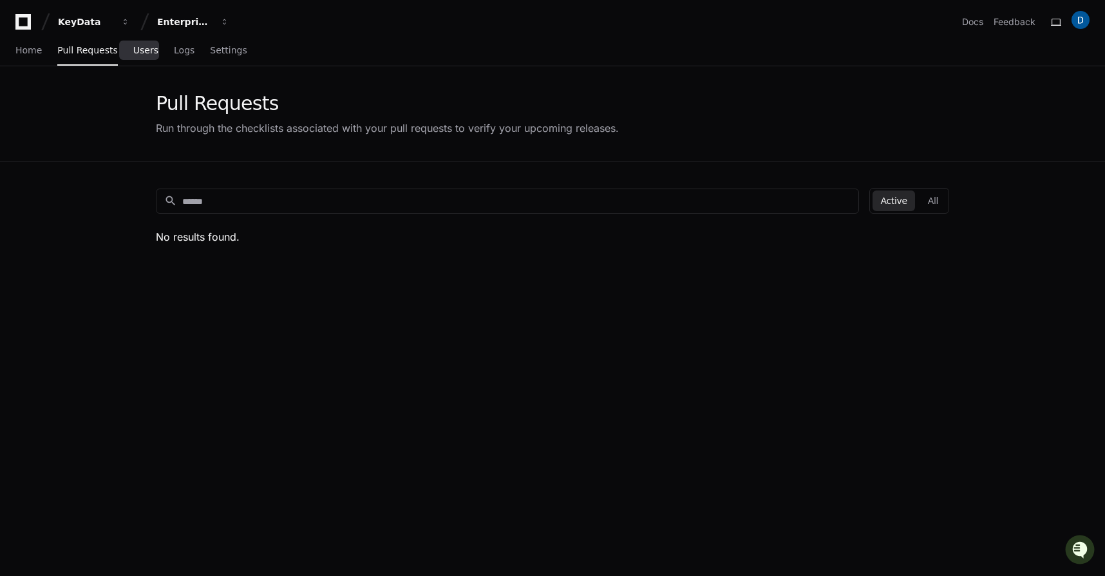
click at [136, 54] on span "Users" at bounding box center [145, 50] width 25 height 8
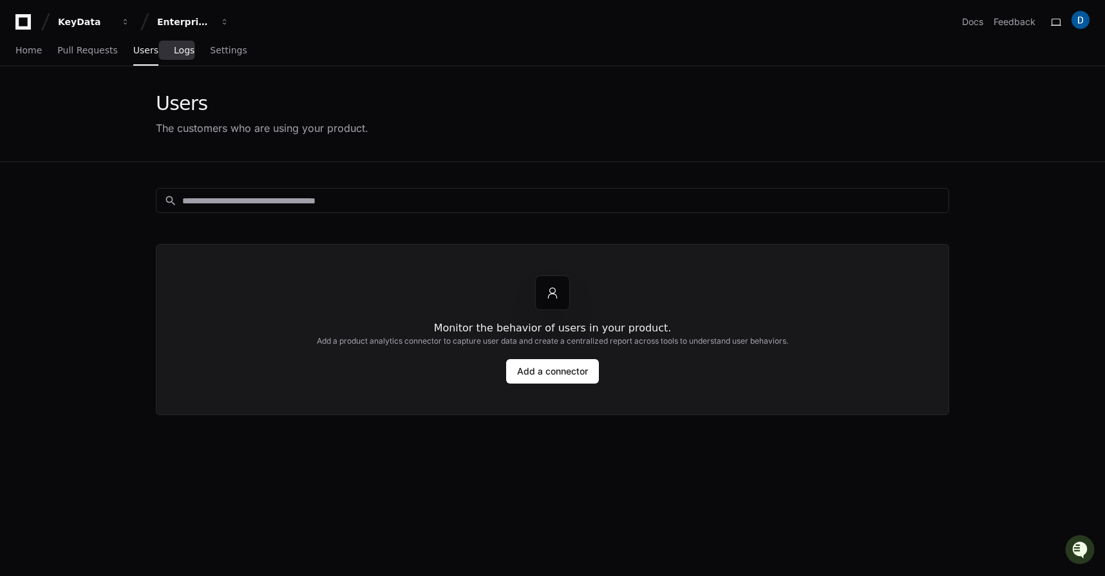
click at [174, 55] on link "Logs" at bounding box center [184, 51] width 21 height 30
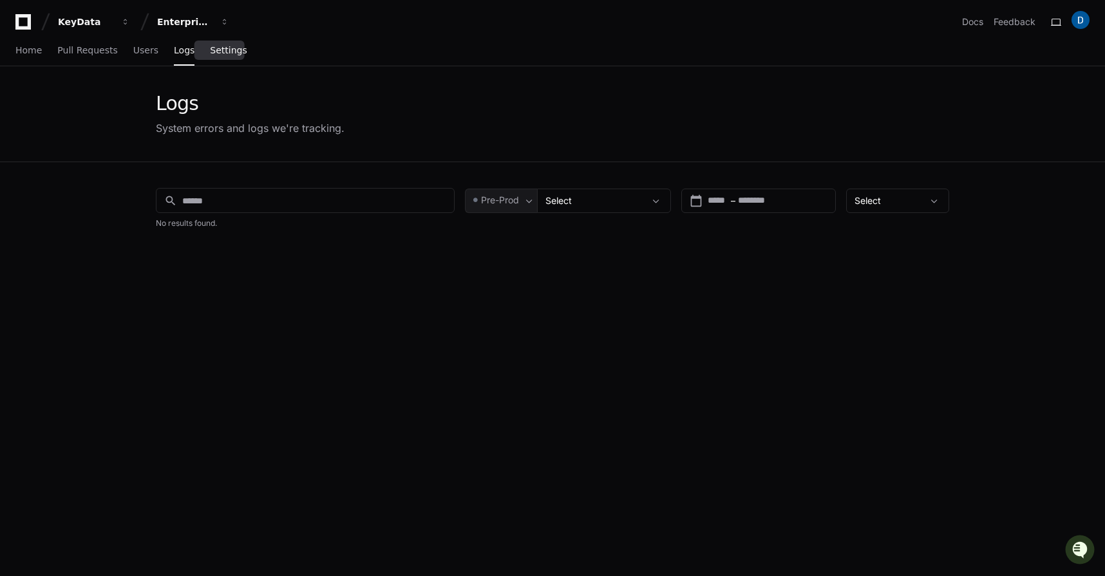
click at [220, 54] on span "Settings" at bounding box center [228, 50] width 37 height 8
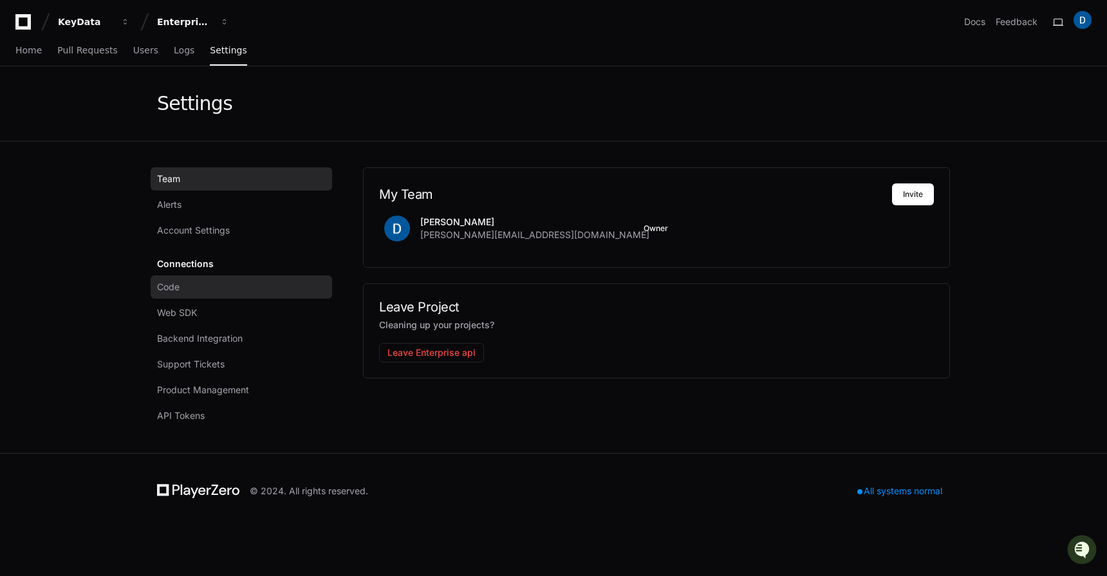
click at [198, 295] on link "Code" at bounding box center [242, 287] width 182 height 23
